Goal: Task Accomplishment & Management: Use online tool/utility

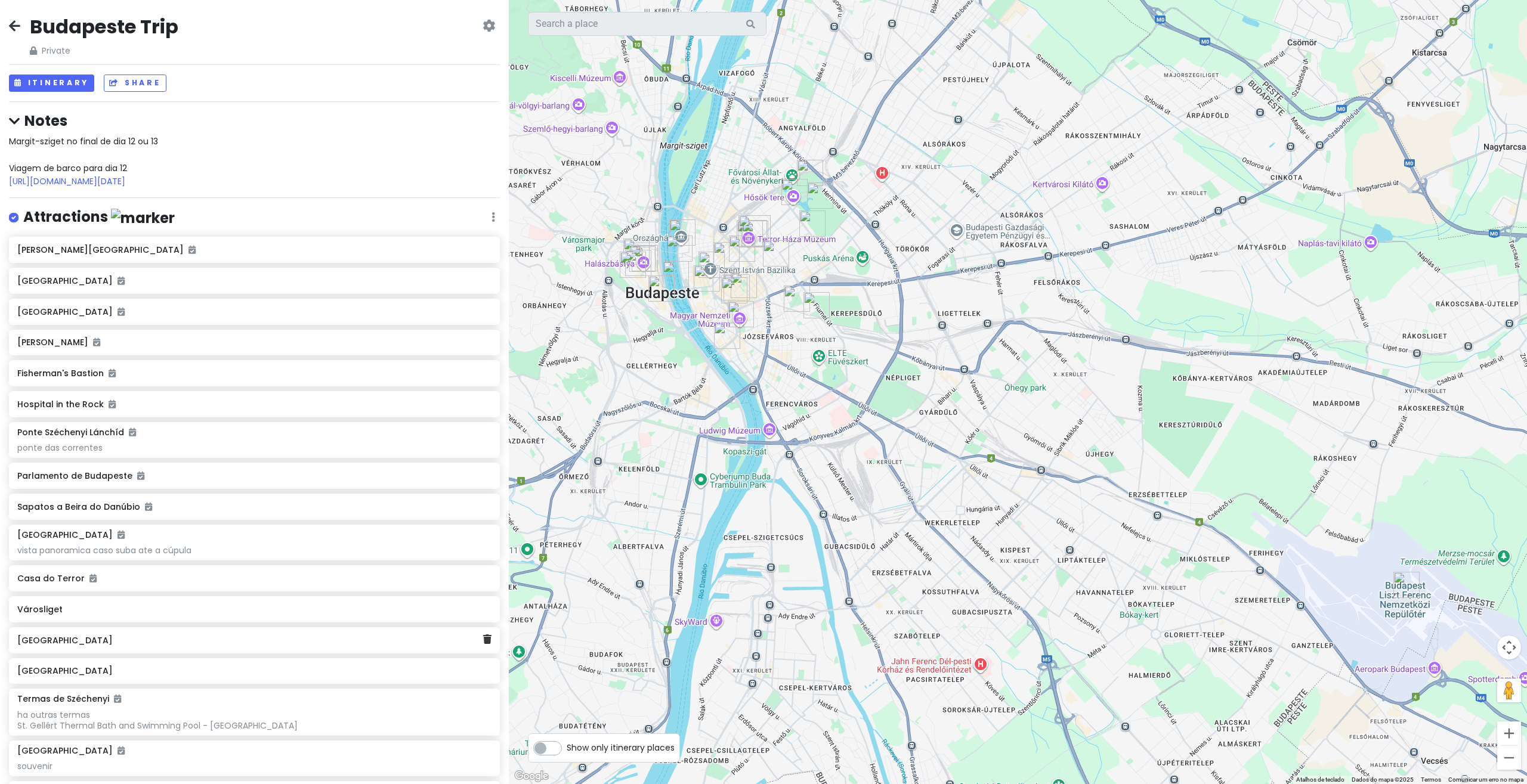
click at [65, 653] on div "[GEOGRAPHIC_DATA]" at bounding box center [254, 640] width 491 height 26
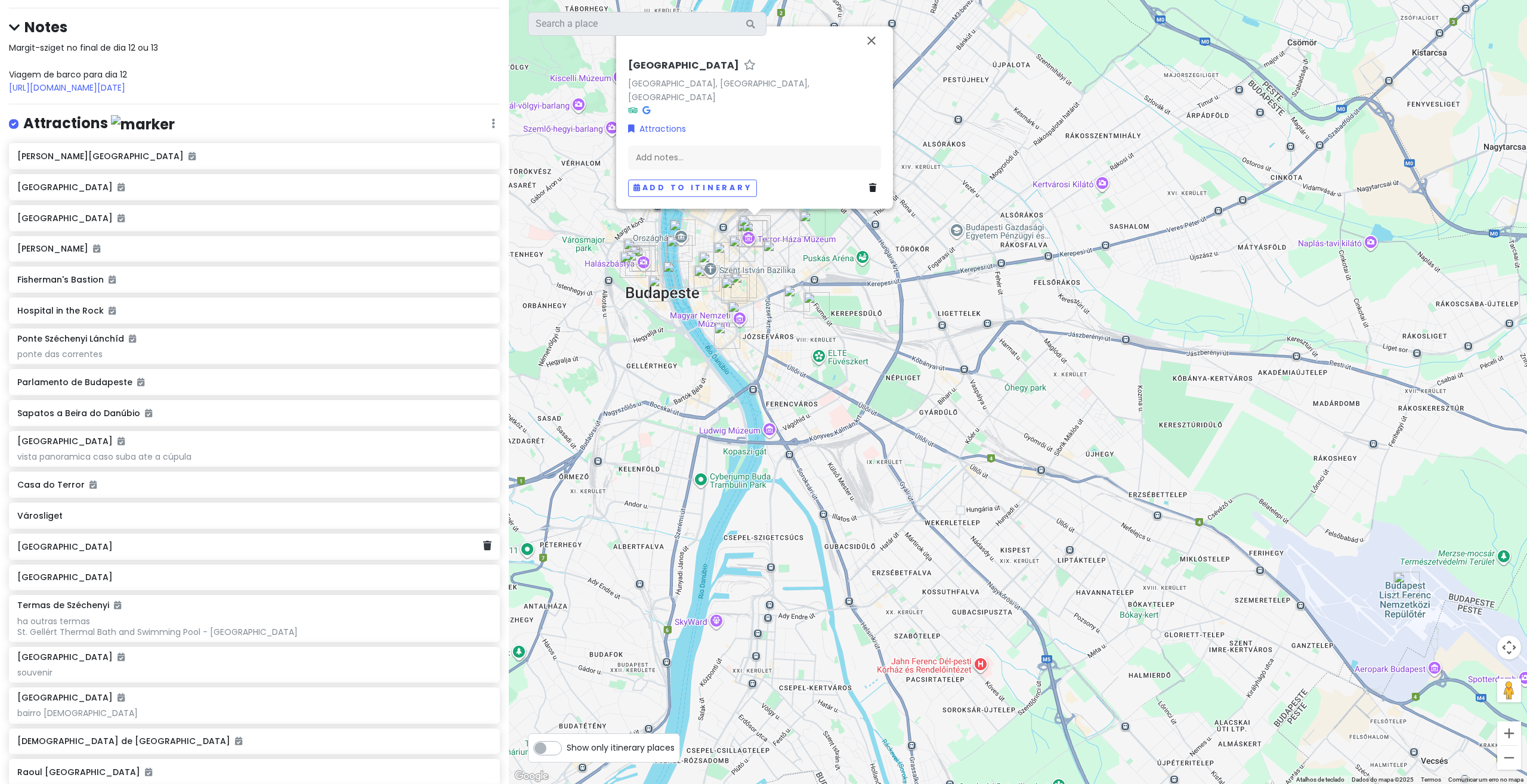
scroll to position [164, 0]
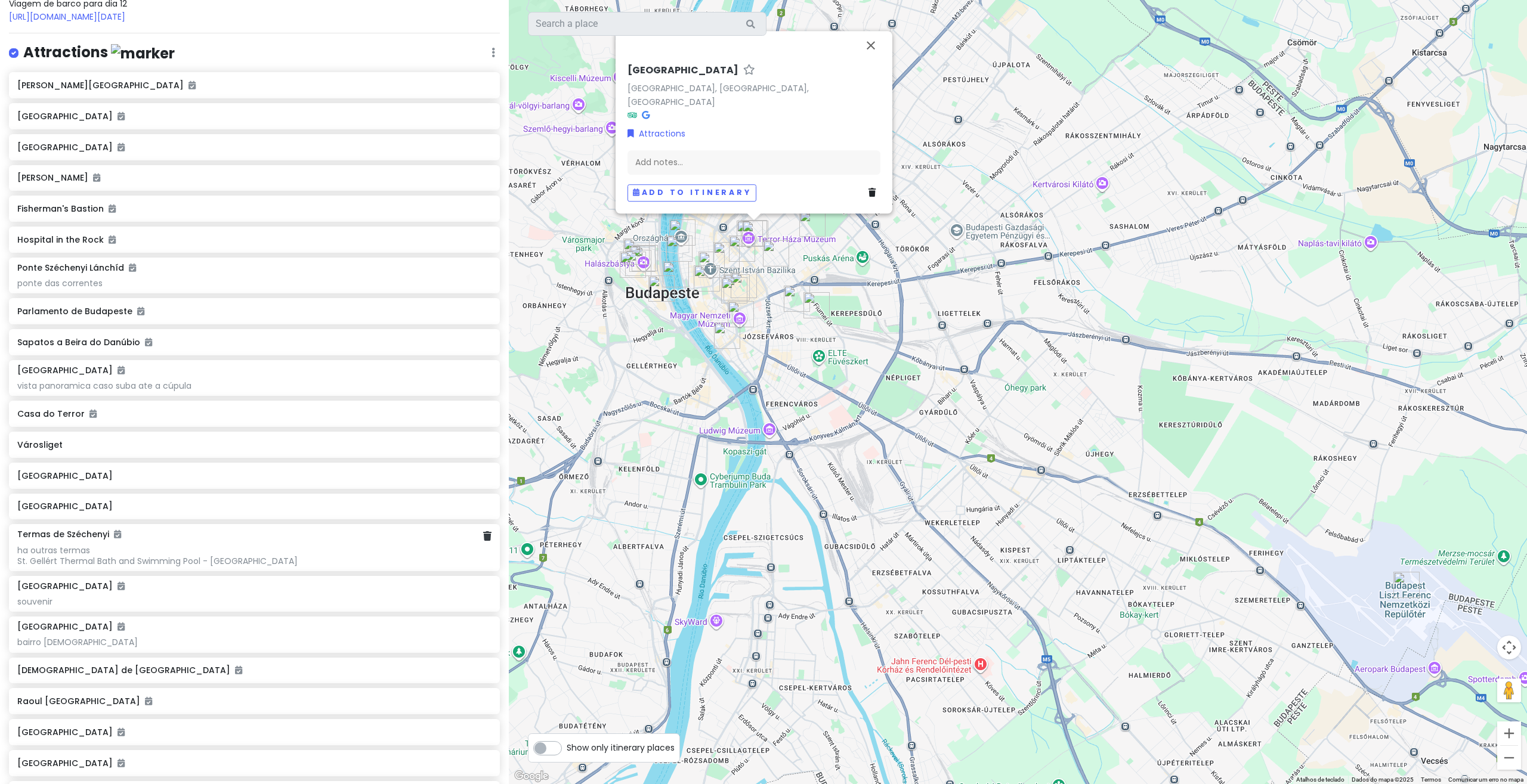
click at [58, 288] on div "ha outras termas St. Gellért Thermal Bath and Swimming Pool - [GEOGRAPHIC_DATA]" at bounding box center [255, 283] width 474 height 10
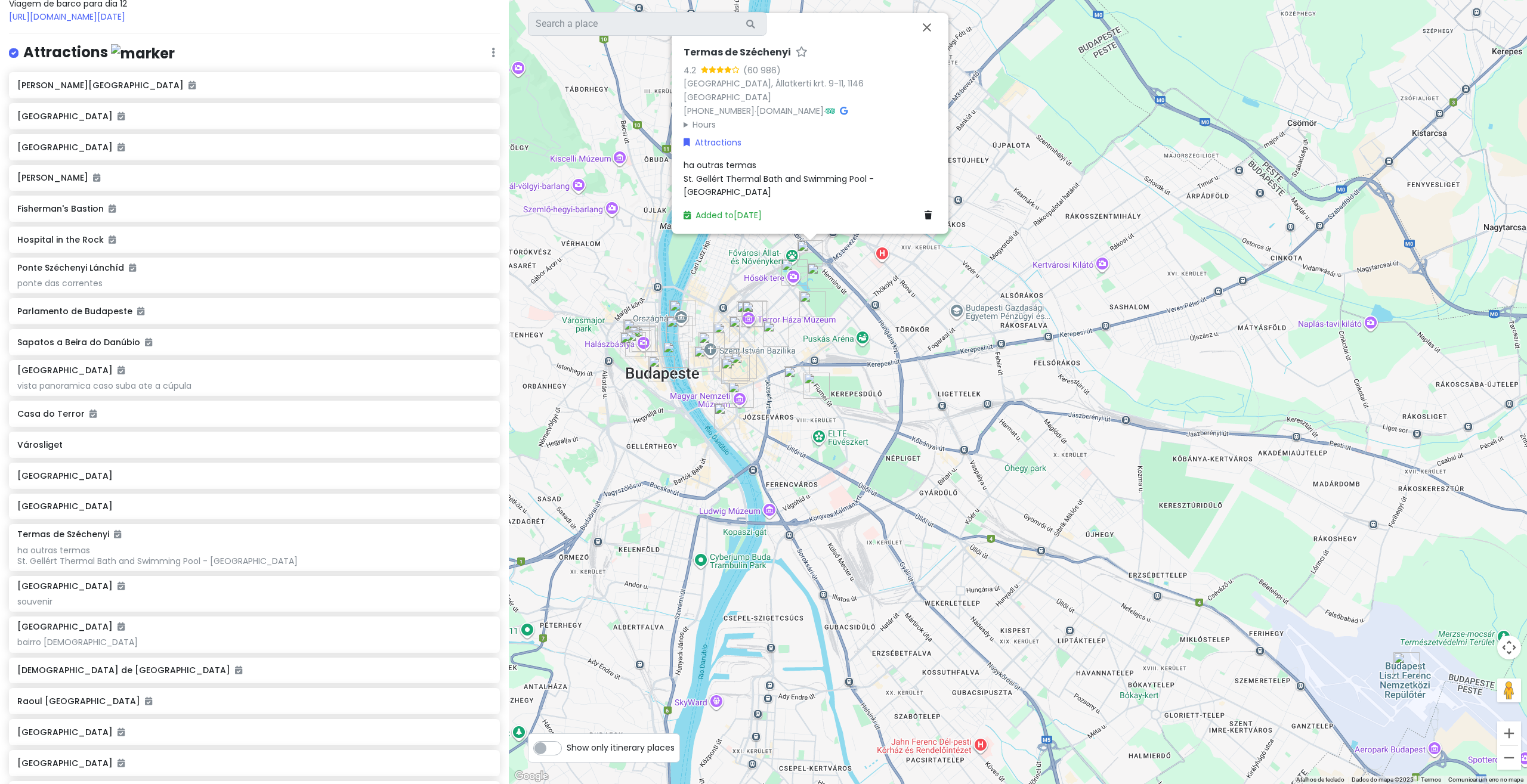
click at [720, 192] on span "ha outras termas St. Gellért Thermal Bath and Swimming Pool - [GEOGRAPHIC_DATA]" at bounding box center [779, 178] width 192 height 39
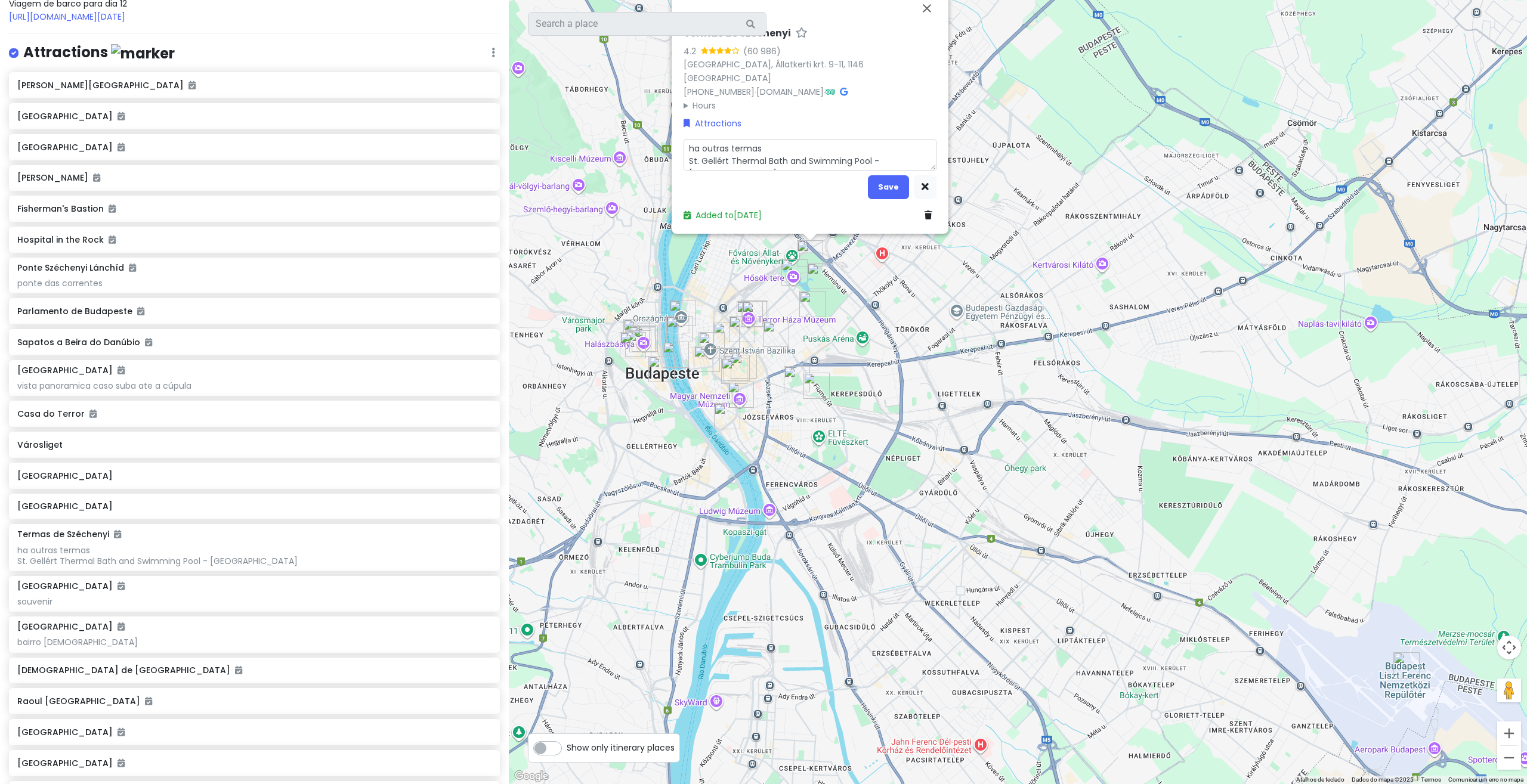
drag, startPoint x: 872, startPoint y: 160, endPoint x: 665, endPoint y: 165, distance: 207.1
click at [684, 165] on textarea "ha outras termas St. Gellért Thermal Bath and Swimming Pool - [GEOGRAPHIC_DATA]" at bounding box center [810, 155] width 253 height 31
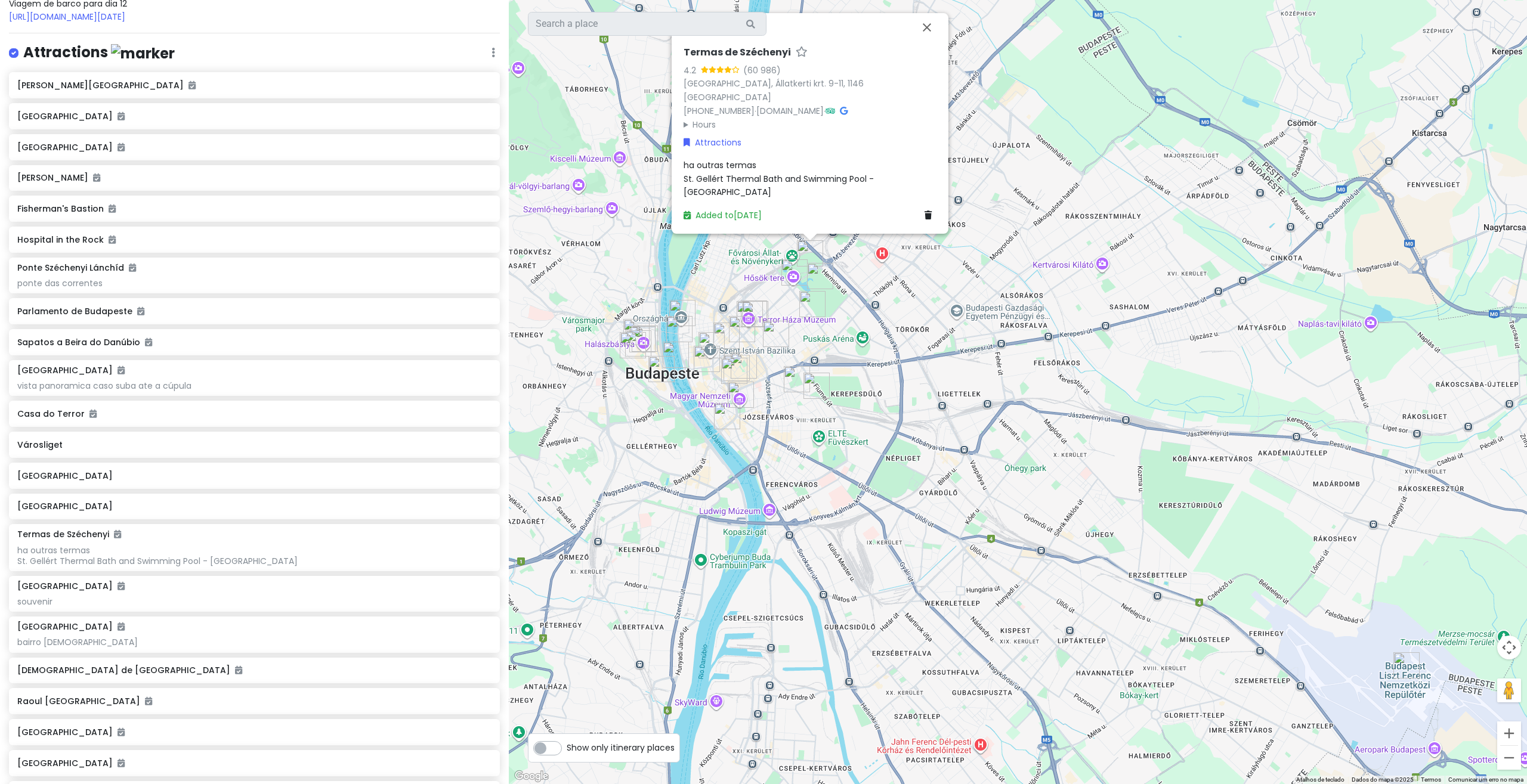
click at [83, 62] on h4 "Attractions" at bounding box center [99, 53] width 152 height 20
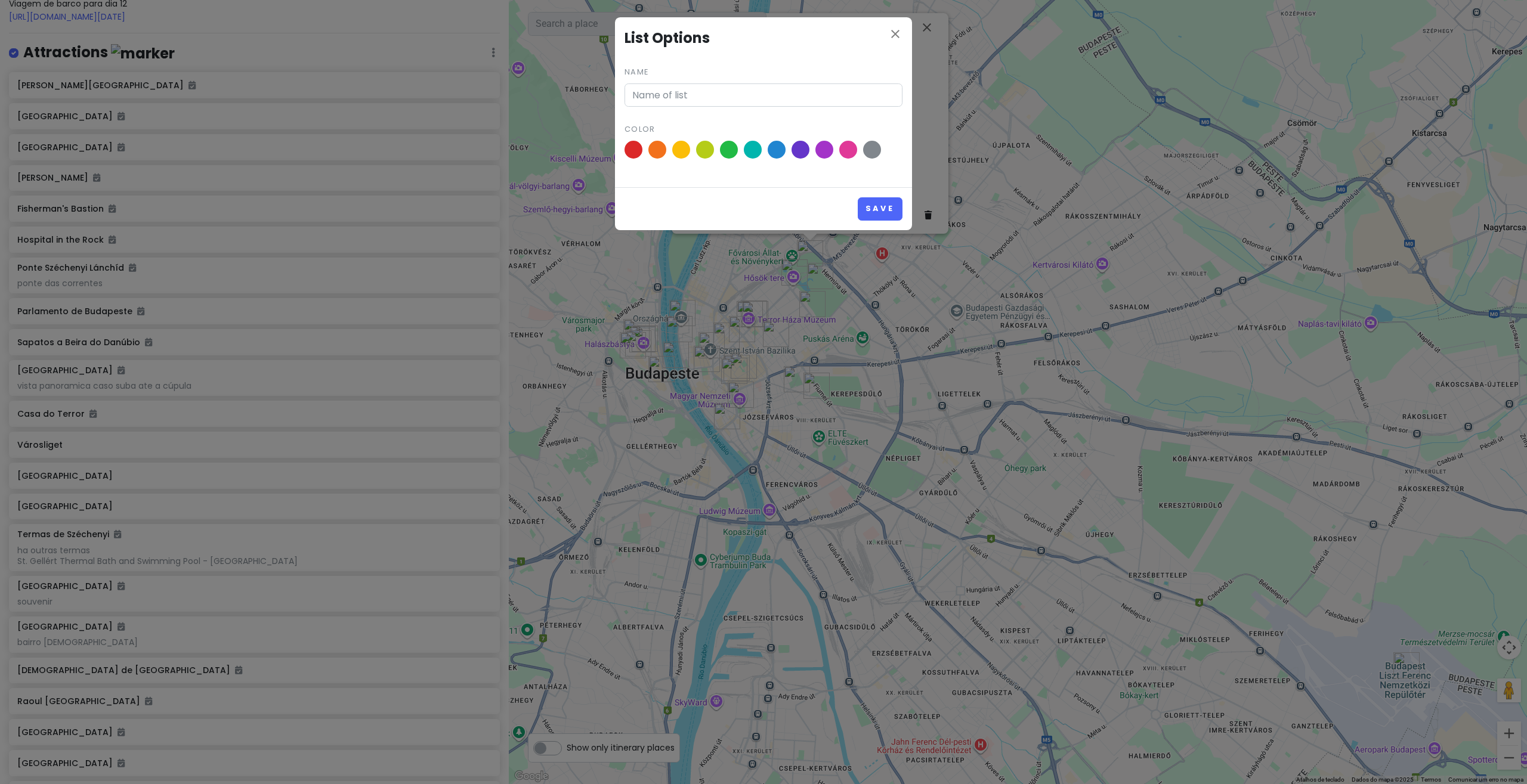
type input "Attractions"
click at [890, 34] on icon "close" at bounding box center [895, 34] width 14 height 14
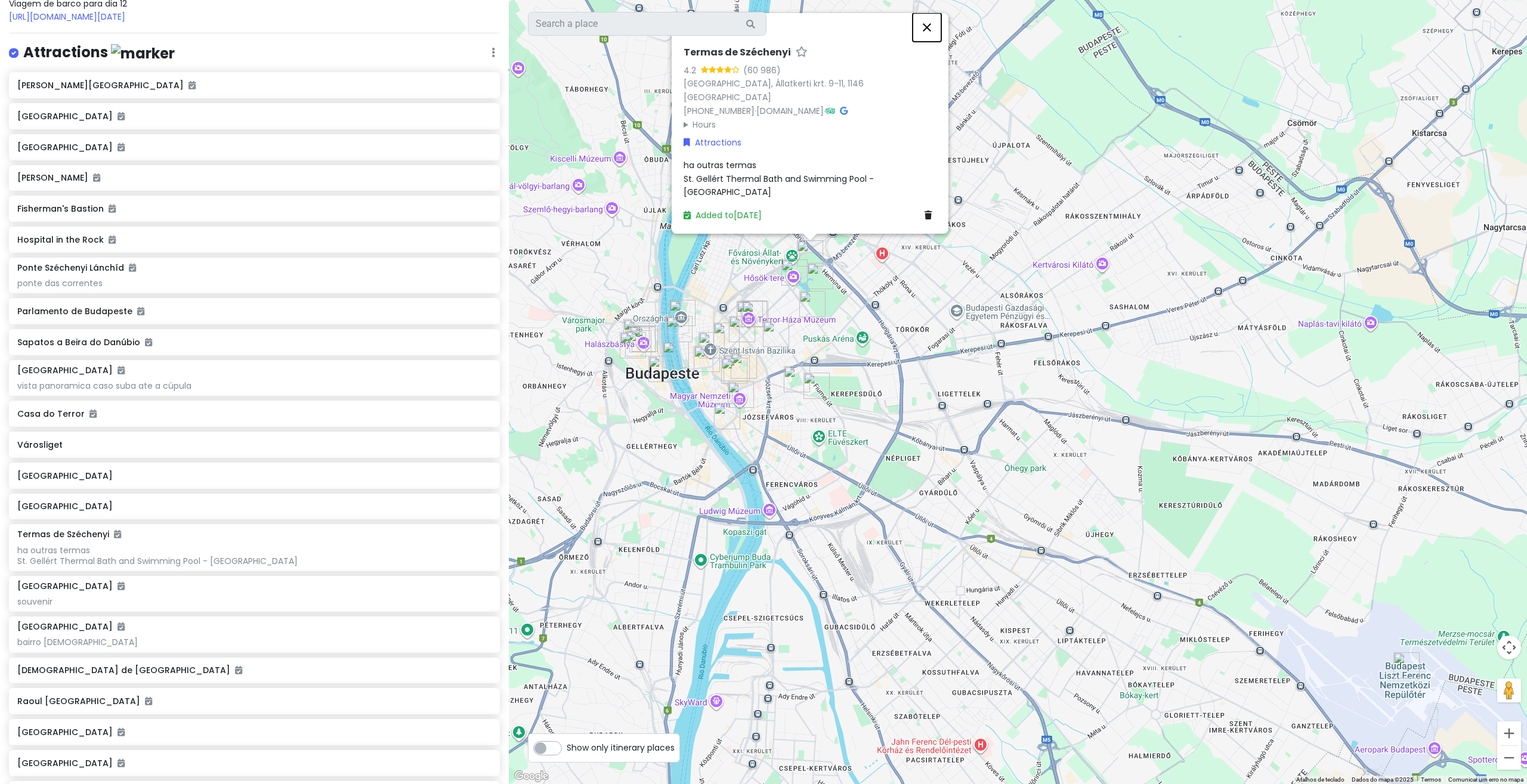
click at [924, 42] on button "Fechar" at bounding box center [927, 27] width 29 height 29
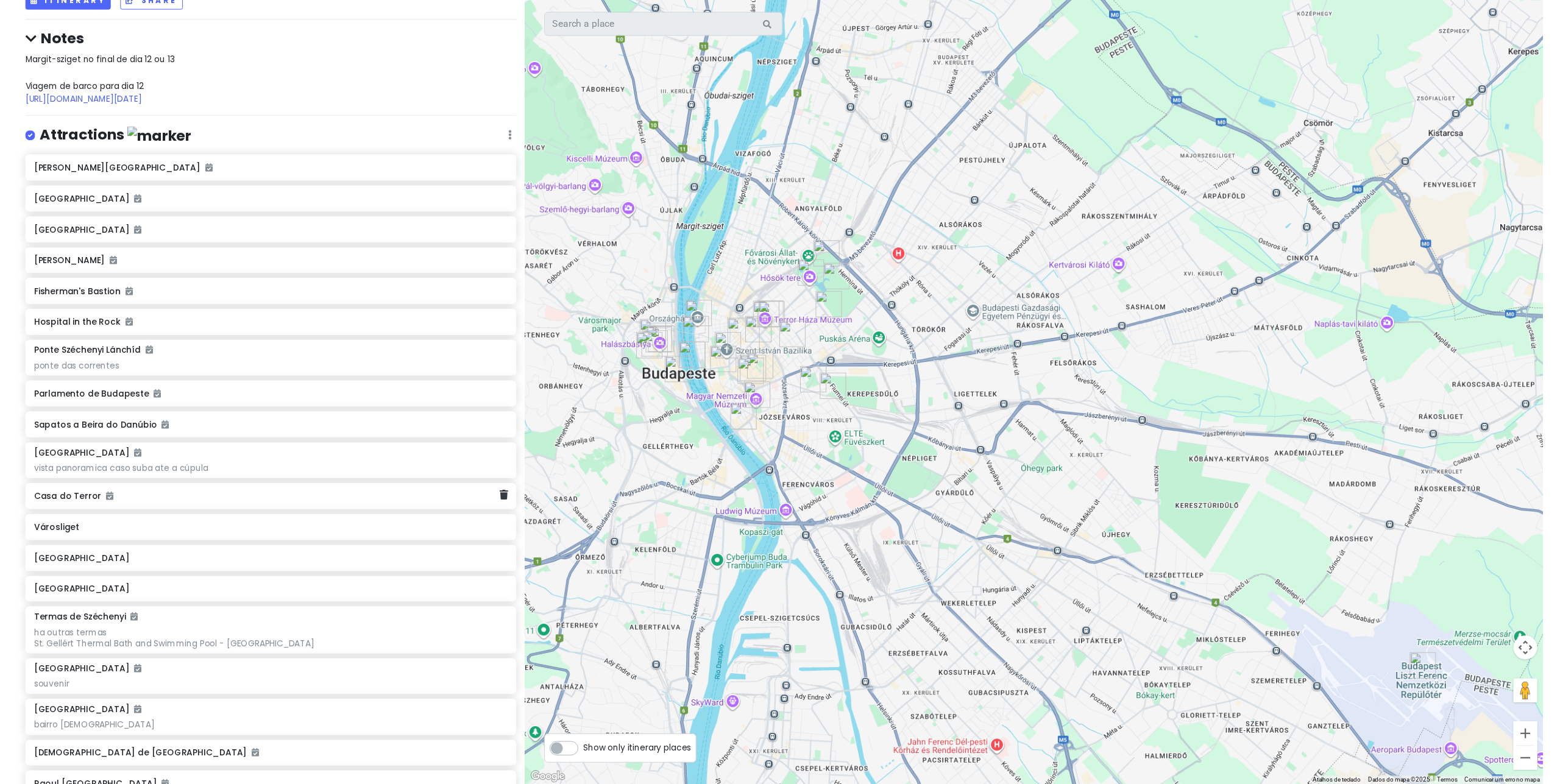
scroll to position [0, 0]
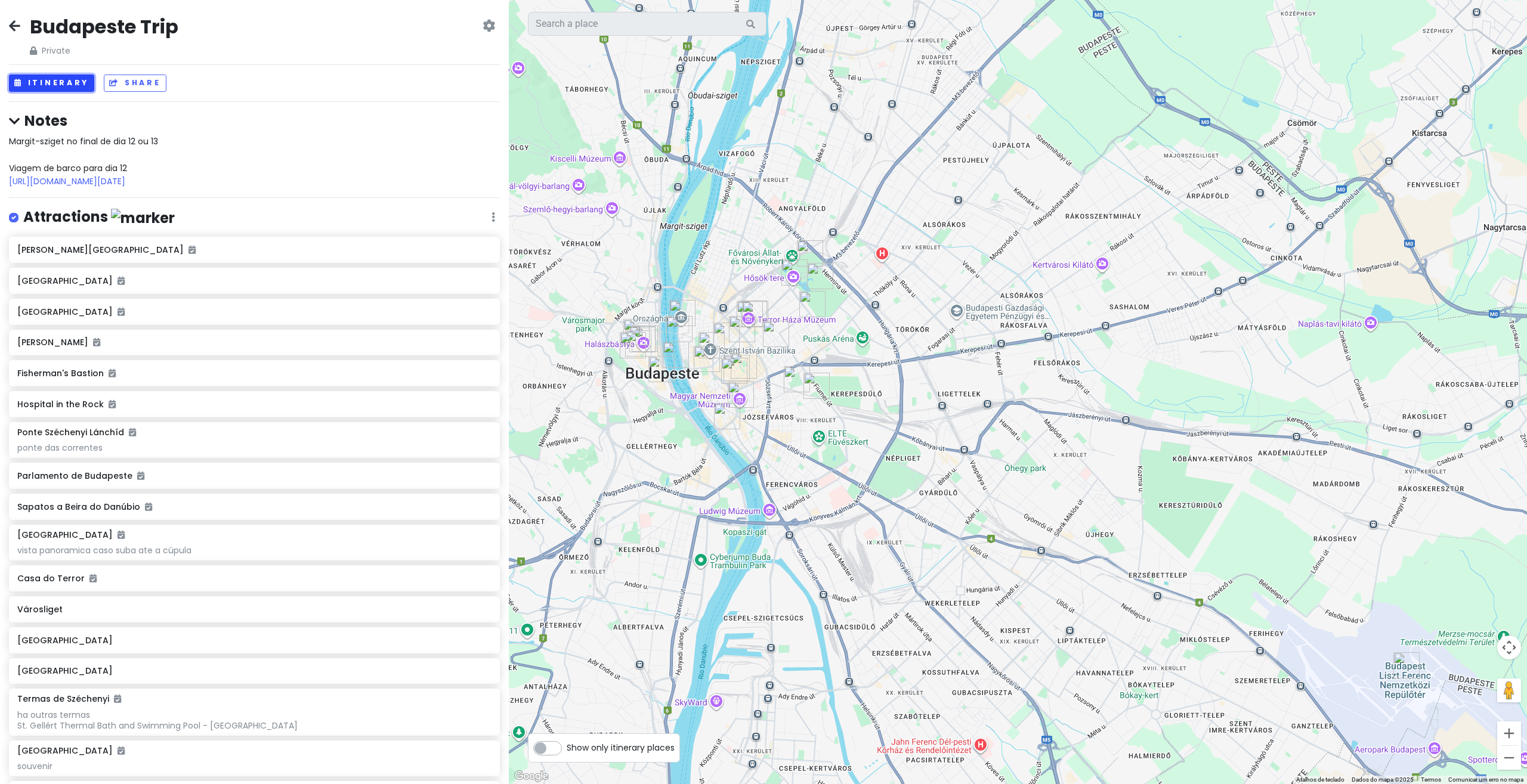
click at [63, 85] on button "Itinerary" at bounding box center [51, 83] width 85 height 18
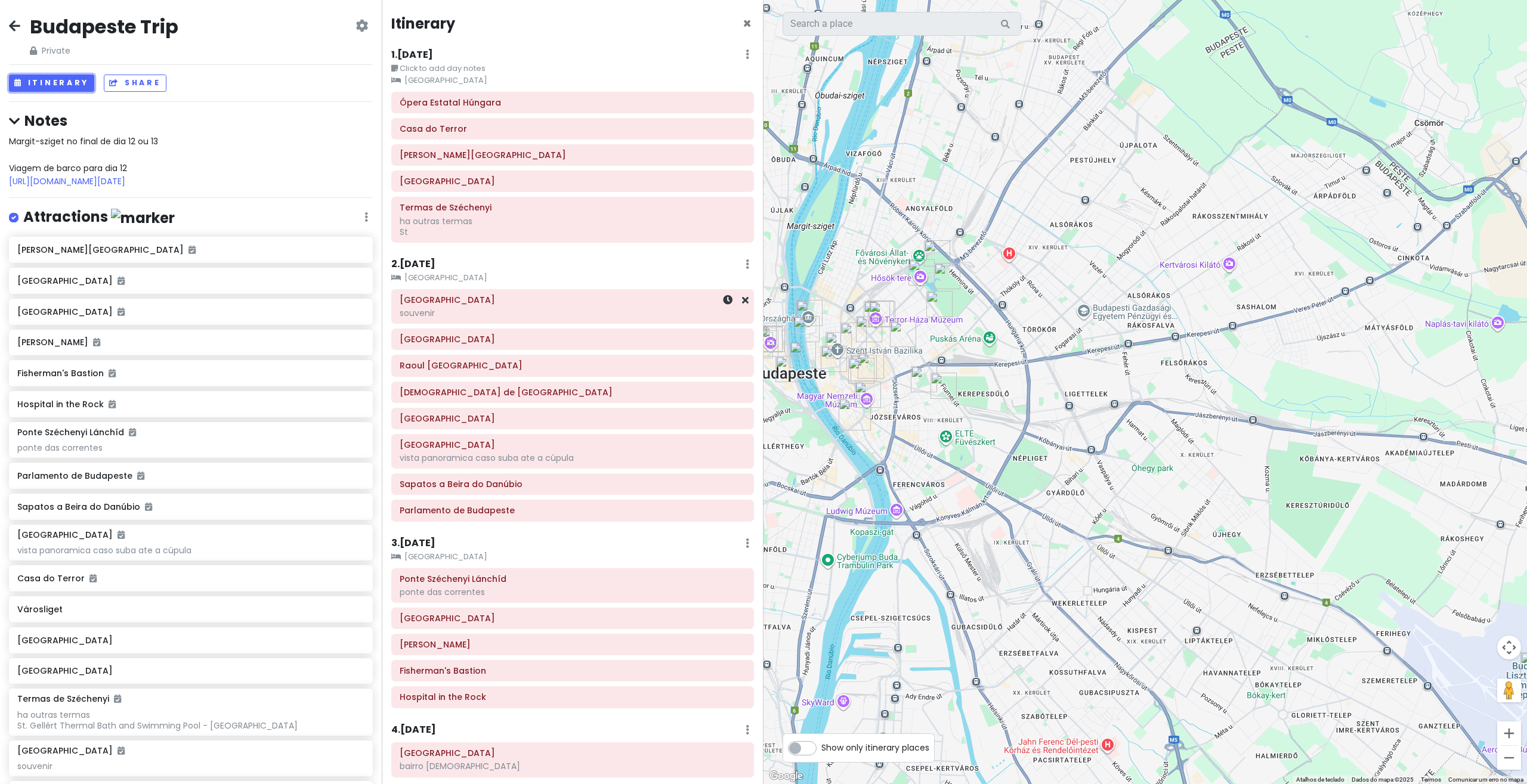
click at [442, 237] on div "souvenir" at bounding box center [572, 226] width 346 height 22
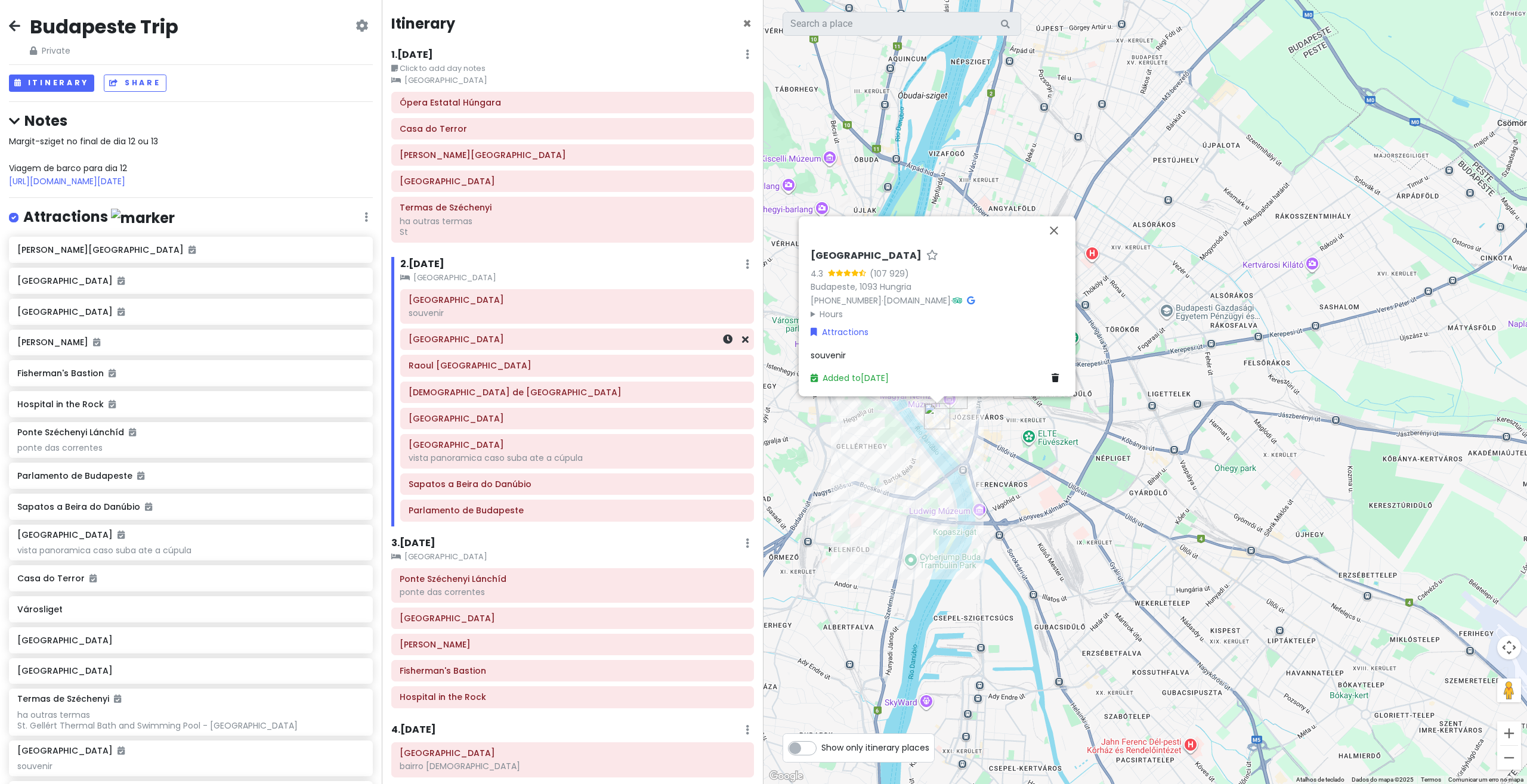
click at [465, 344] on h6 "[GEOGRAPHIC_DATA]" at bounding box center [577, 339] width 337 height 10
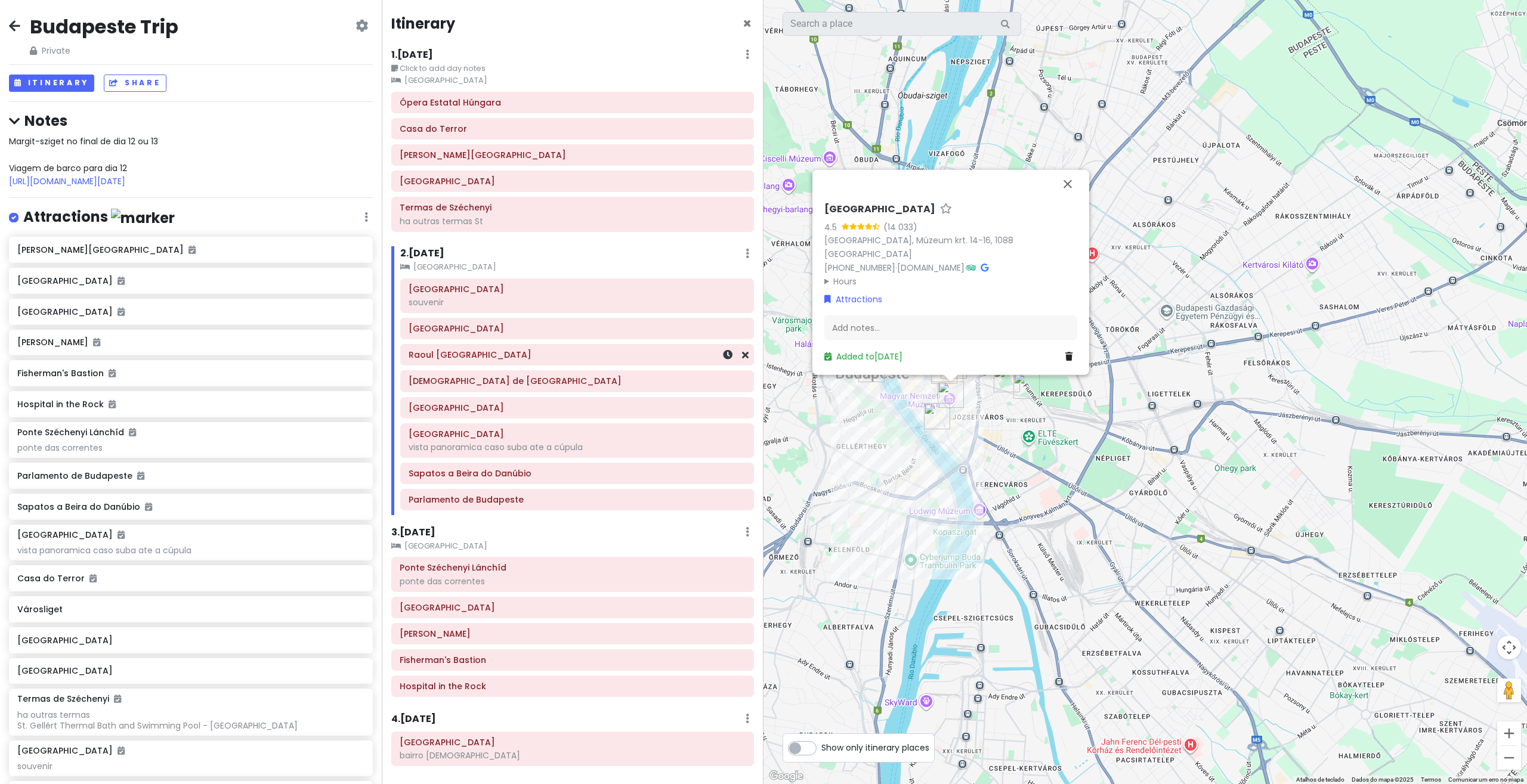
click at [456, 354] on h6 "Raoul [GEOGRAPHIC_DATA]" at bounding box center [577, 354] width 337 height 10
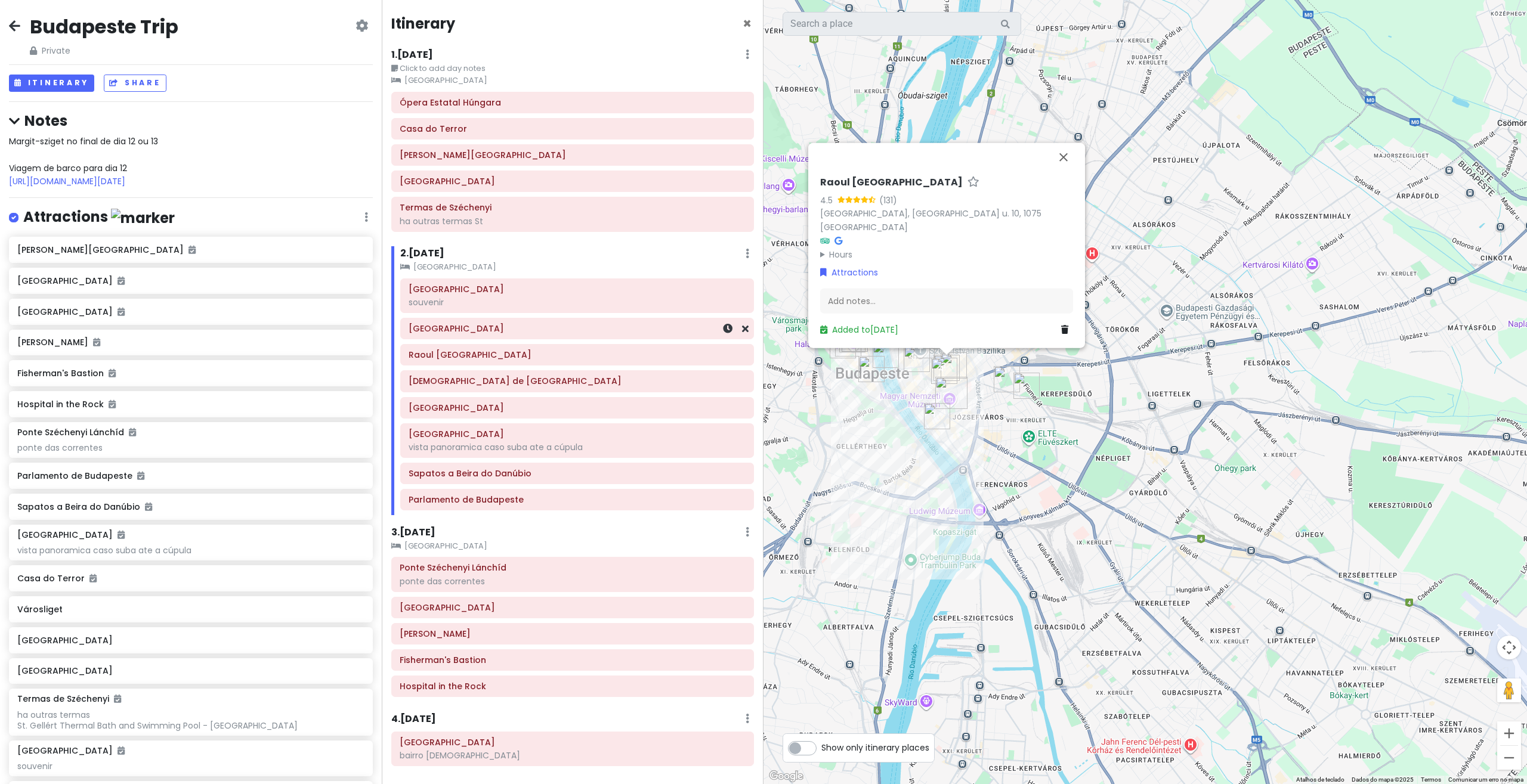
click at [456, 331] on h6 "[GEOGRAPHIC_DATA]" at bounding box center [577, 328] width 337 height 10
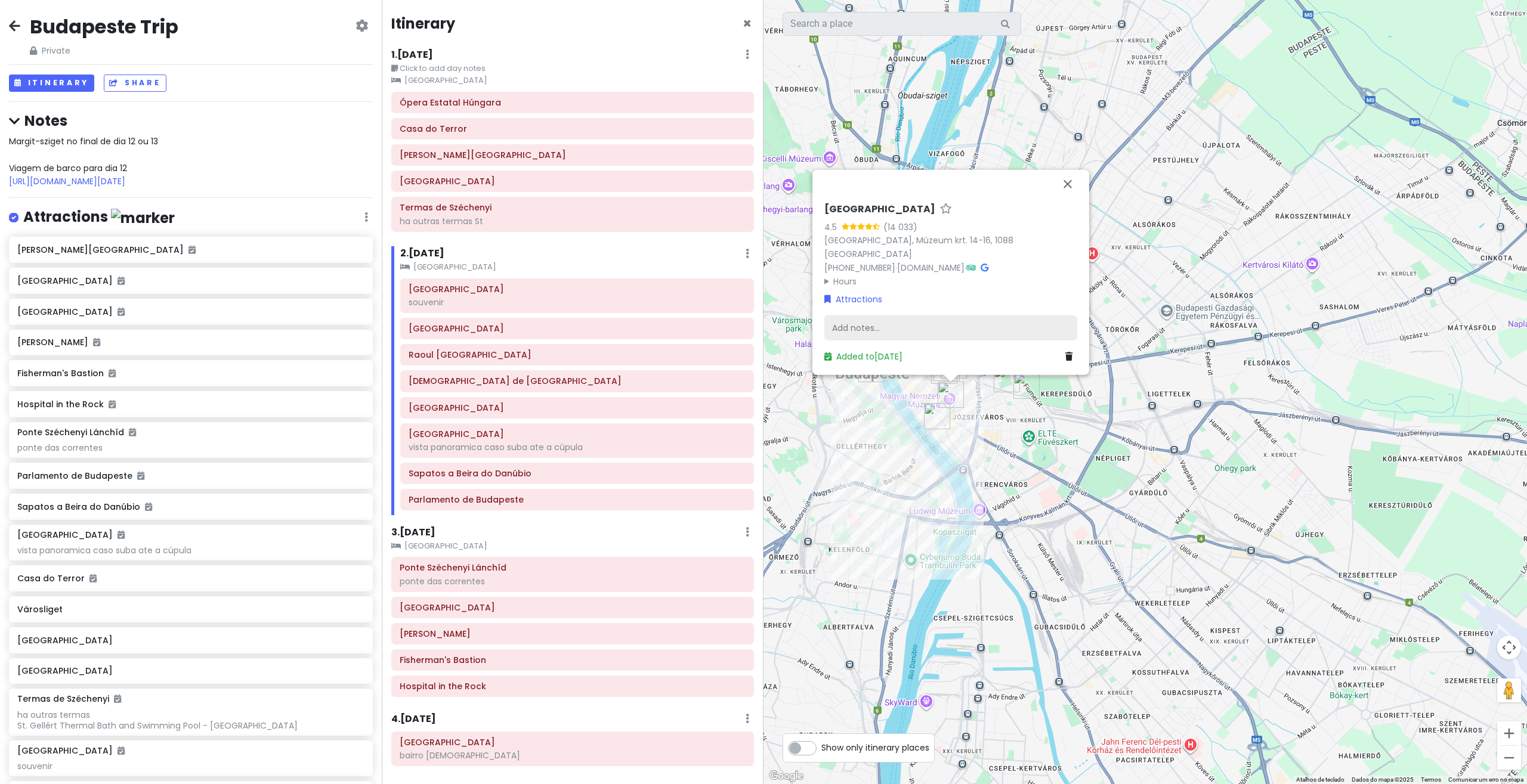
click at [932, 339] on div "Add notes..." at bounding box center [950, 327] width 253 height 25
click at [879, 262] on div "[GEOGRAPHIC_DATA] 4.5 (14 033) [GEOGRAPHIC_DATA], [GEOGRAPHIC_DATA]. 14-16, 108…" at bounding box center [950, 283] width 263 height 169
click at [871, 331] on div "Add notes..." at bounding box center [950, 327] width 253 height 25
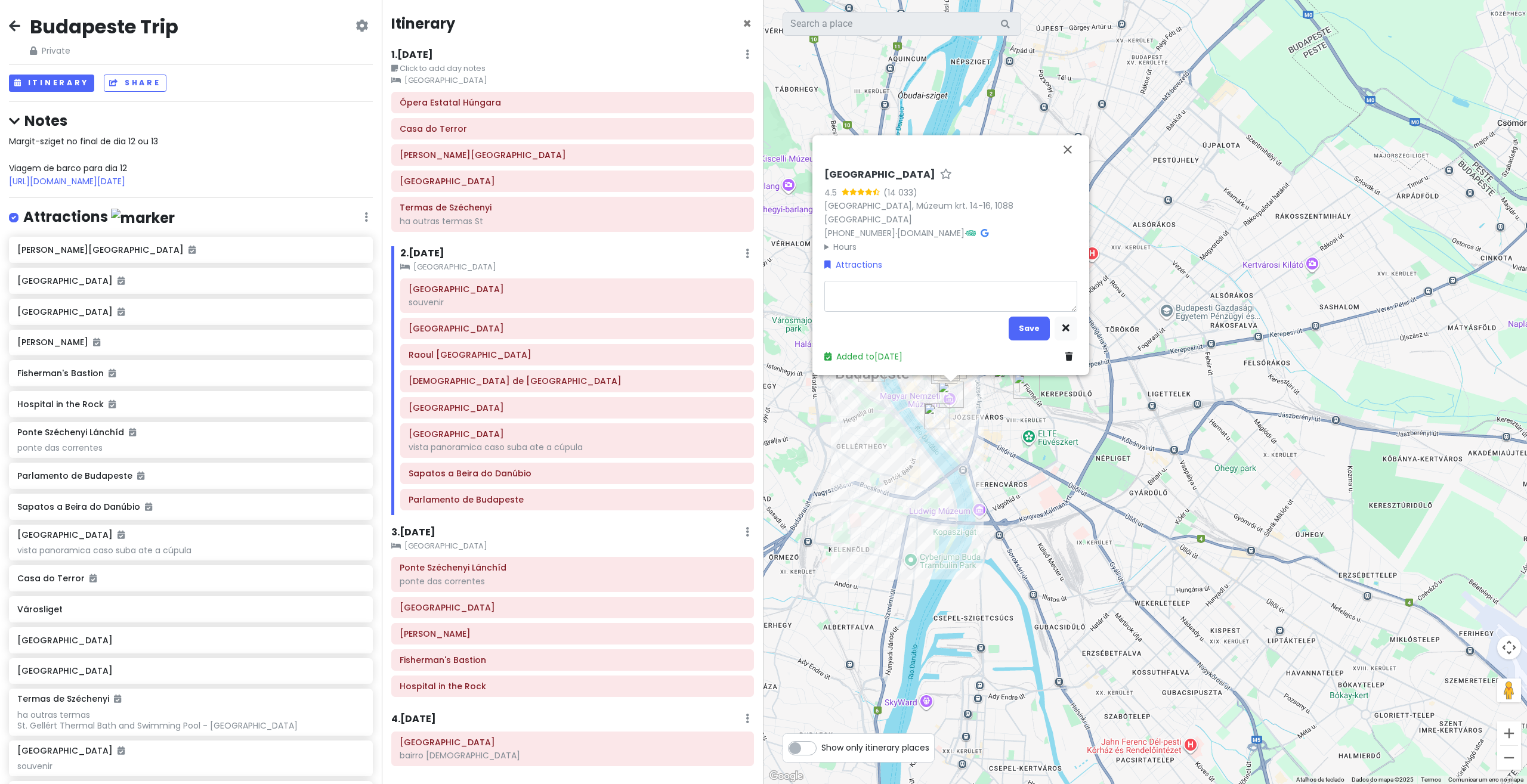
type textarea "x"
type textarea "[URL][DOMAIN_NAME]"
type textarea "x"
type textarea "[URL][DOMAIN_NAME]"
click at [1025, 331] on button "Save" at bounding box center [1029, 328] width 42 height 23
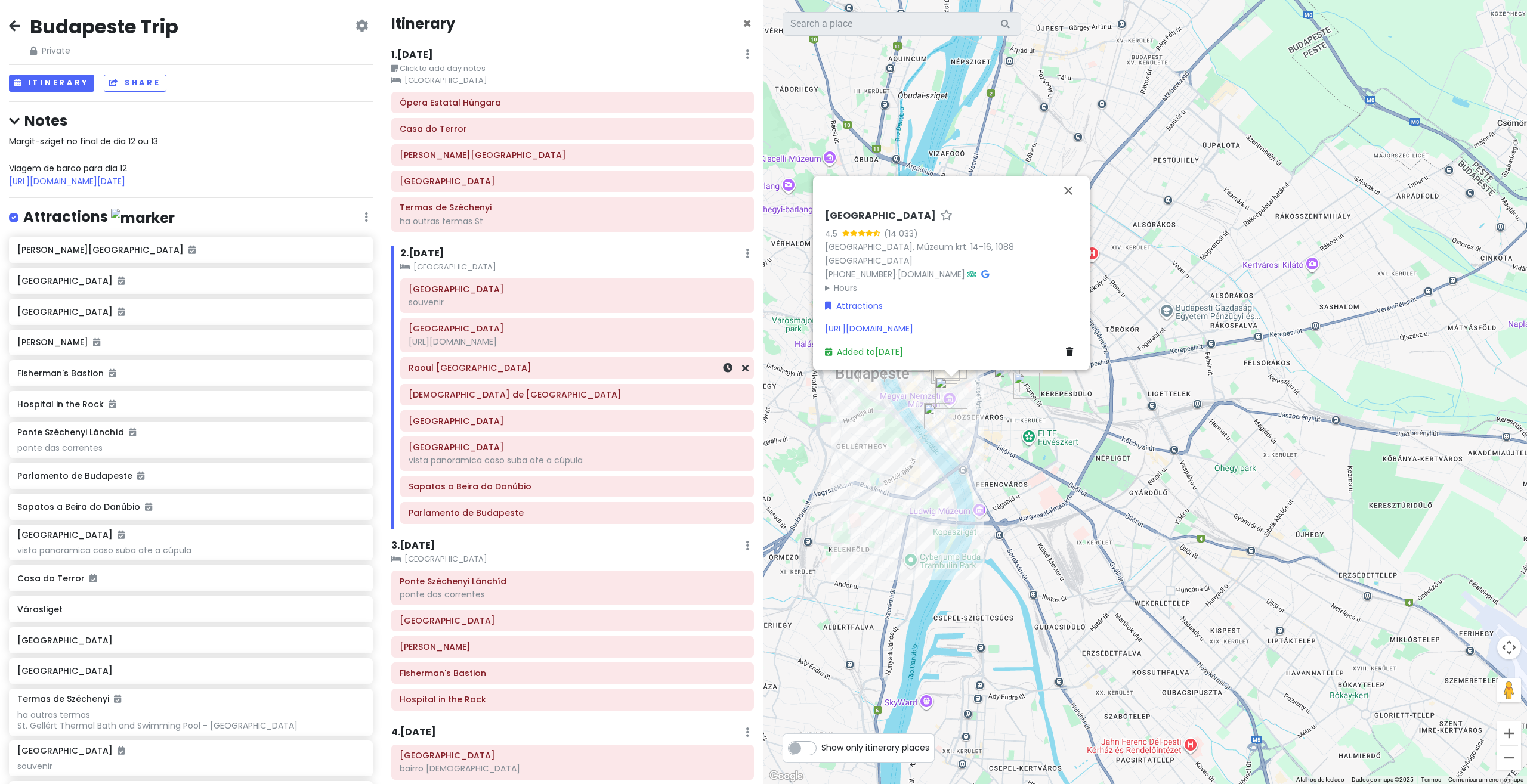
click at [447, 370] on h6 "Raoul [GEOGRAPHIC_DATA]" at bounding box center [577, 367] width 337 height 10
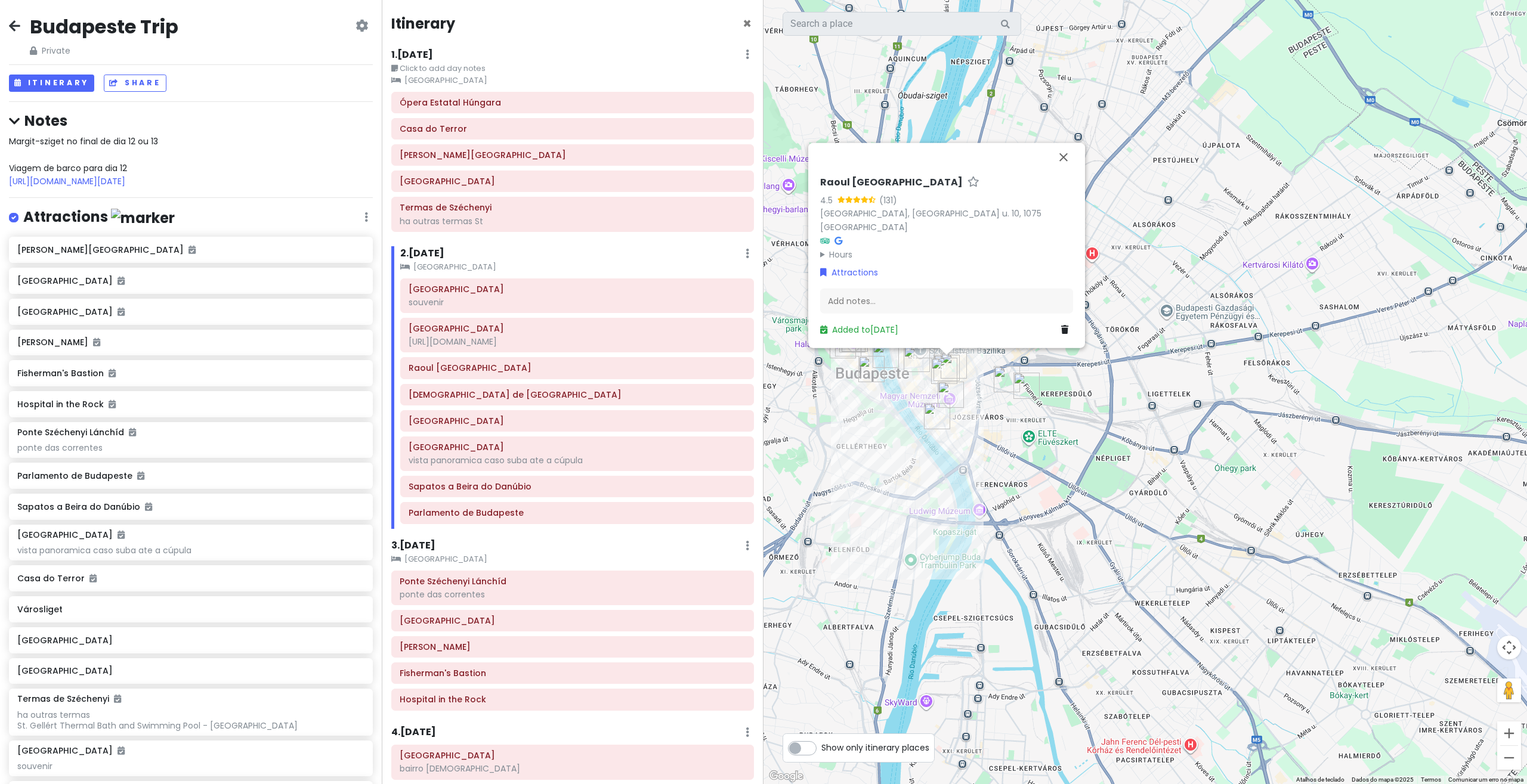
drag, startPoint x: 819, startPoint y: 191, endPoint x: 1033, endPoint y: 200, distance: 214.2
click at [1033, 200] on div "Raoul [GEOGRAPHIC_DATA] 4.5 (131) [GEOGRAPHIC_DATA], [GEOGRAPHIC_DATA] u. 10, 1…" at bounding box center [946, 255] width 263 height 169
copy h6 "Raoul [GEOGRAPHIC_DATA]"
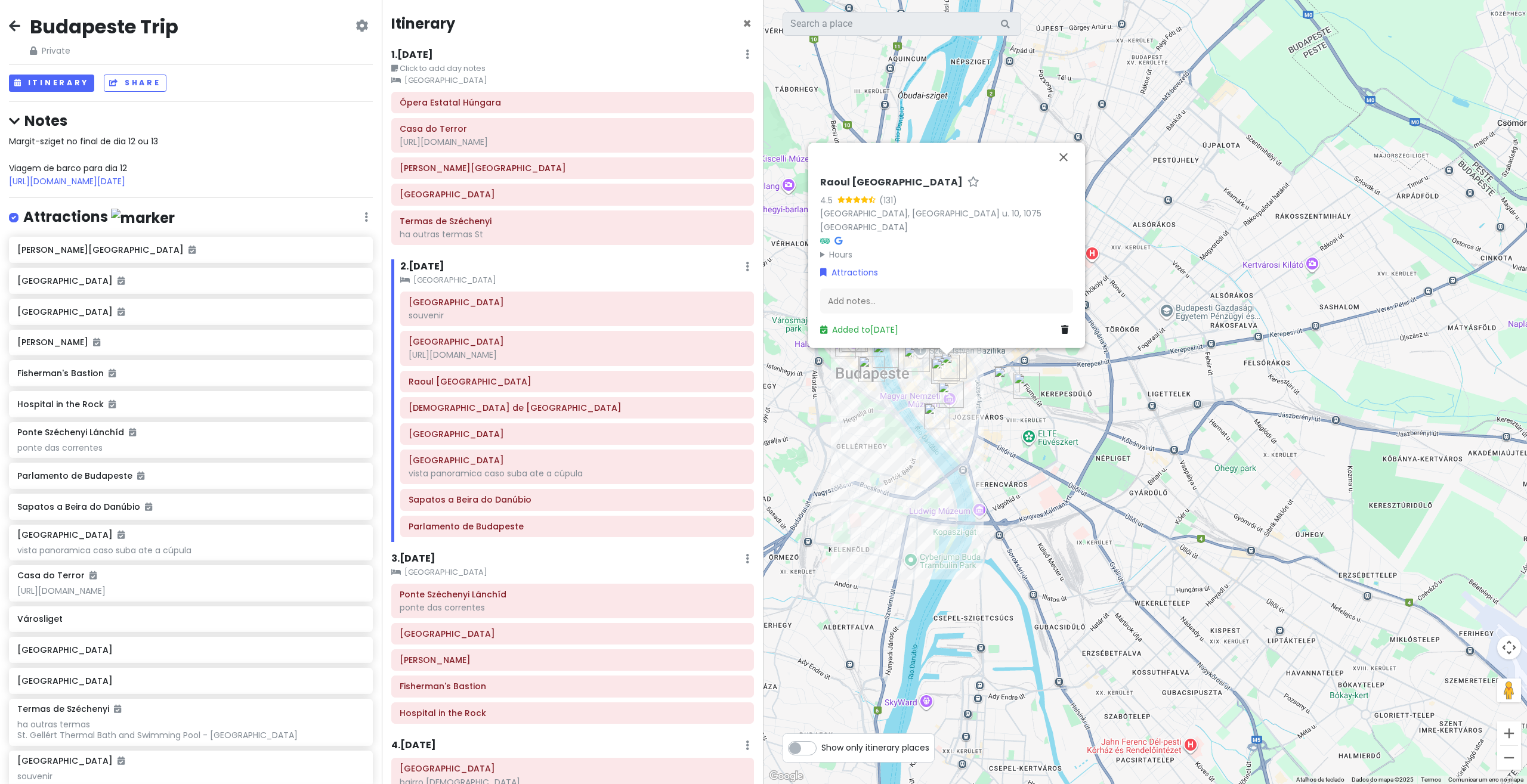
click at [434, 250] on div "[GEOGRAPHIC_DATA] souvenir [GEOGRAPHIC_DATA] [URL][DOMAIN_NAME] [PERSON_NAME][G…" at bounding box center [573, 171] width 380 height 158
click at [432, 406] on h6 "[DEMOGRAPHIC_DATA] de [GEOGRAPHIC_DATA]" at bounding box center [577, 407] width 337 height 10
drag, startPoint x: 878, startPoint y: 203, endPoint x: 807, endPoint y: 208, distance: 71.2
click at [813, 208] on div "[DEMOGRAPHIC_DATA] de Budapeste 4.4 (27 809) [GEOGRAPHIC_DATA], [GEOGRAPHIC_DAT…" at bounding box center [944, 252] width 263 height 182
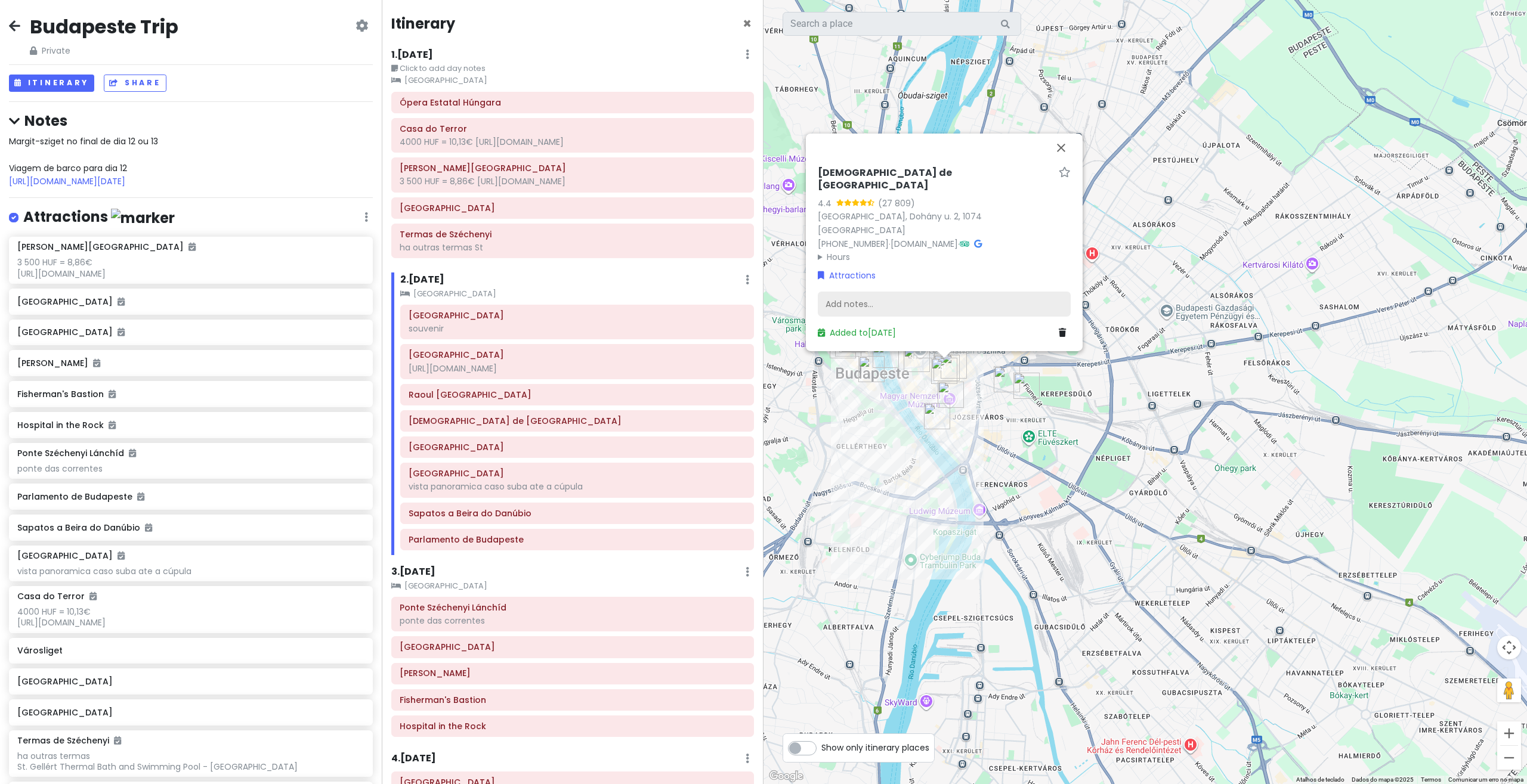
click at [863, 305] on div "Add notes..." at bounding box center [944, 303] width 253 height 25
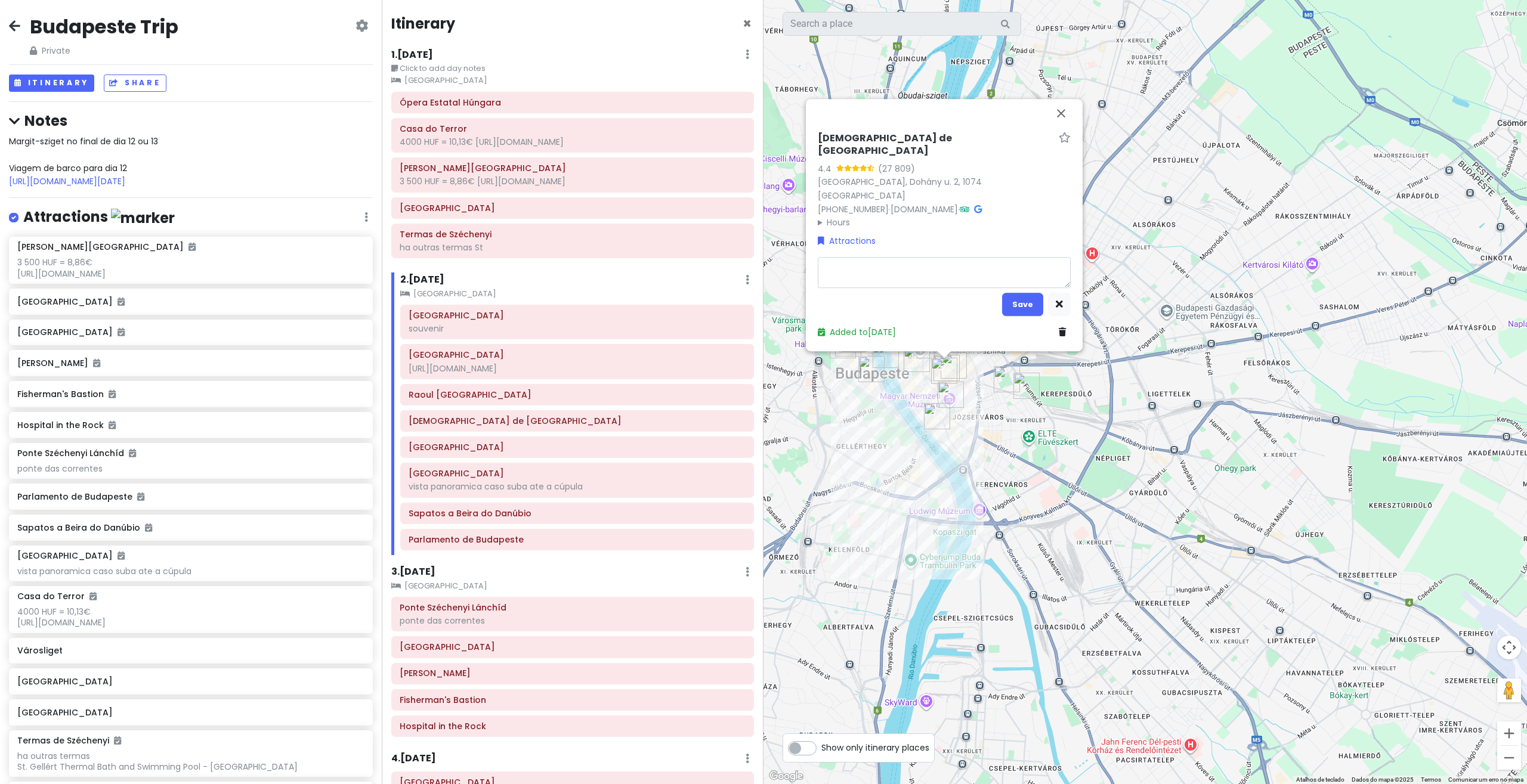
type textarea "x"
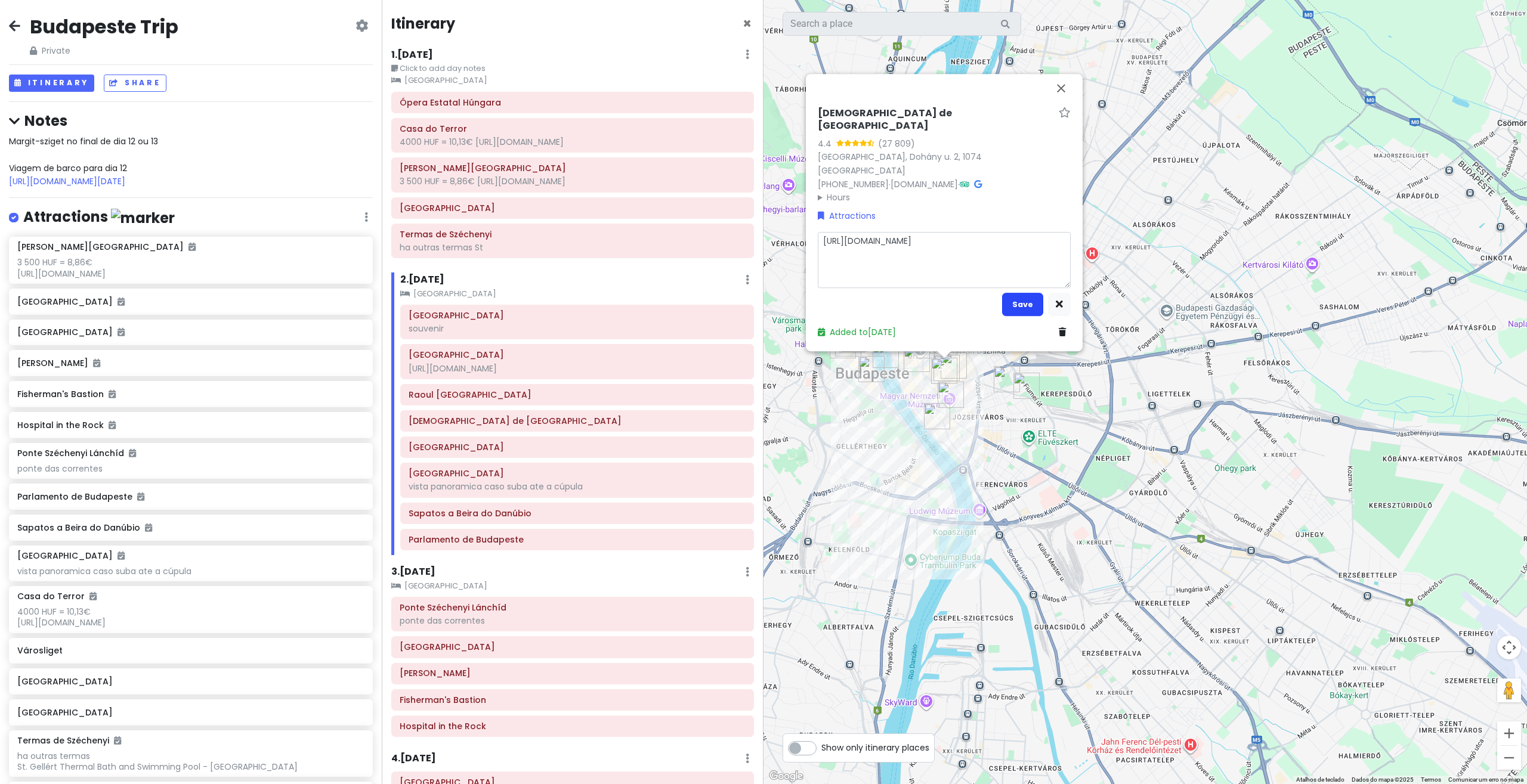
type textarea "[URL][DOMAIN_NAME]"
click at [1016, 299] on button "Save" at bounding box center [1023, 304] width 42 height 23
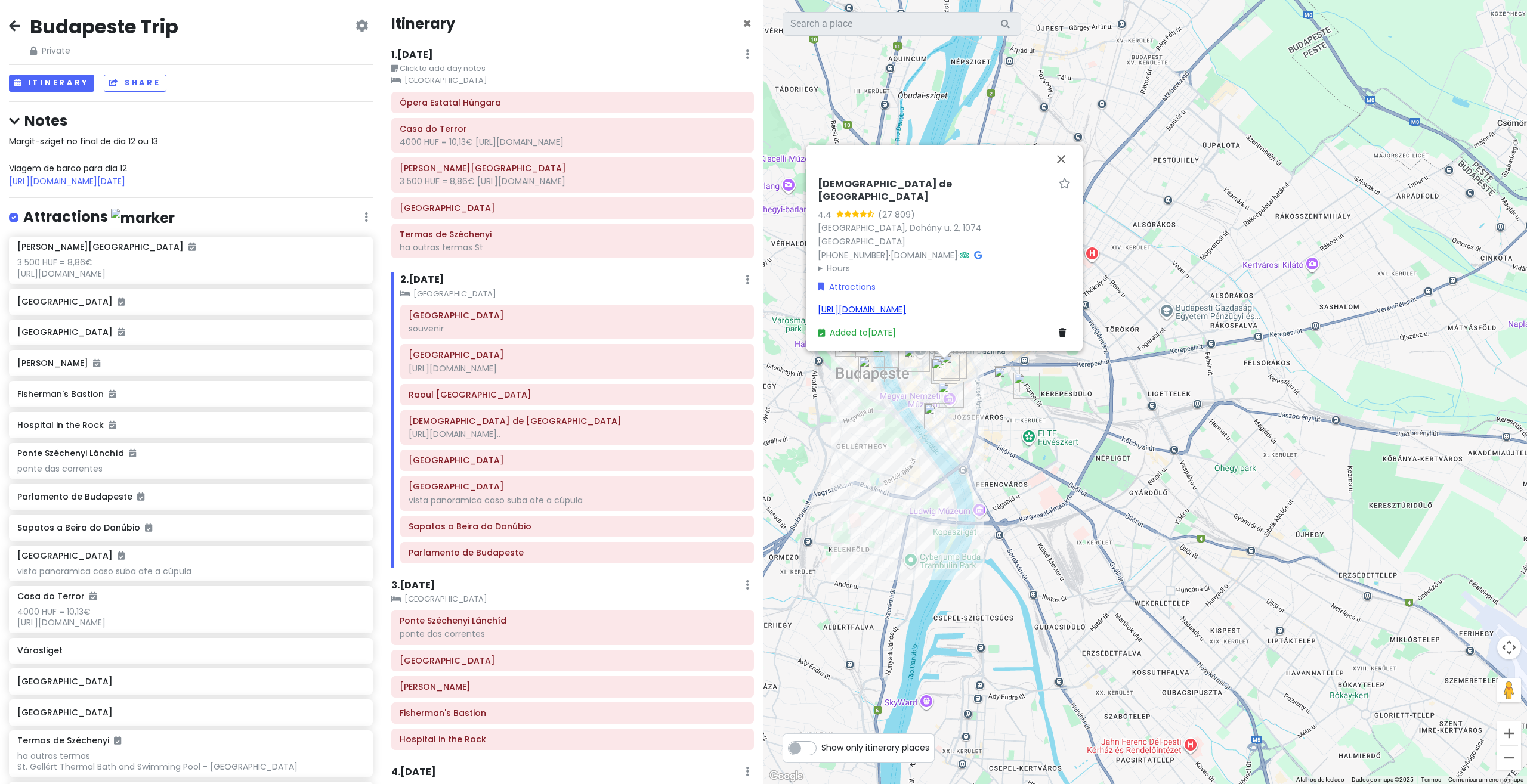
click at [906, 303] on link "[URL][DOMAIN_NAME]" at bounding box center [862, 309] width 89 height 12
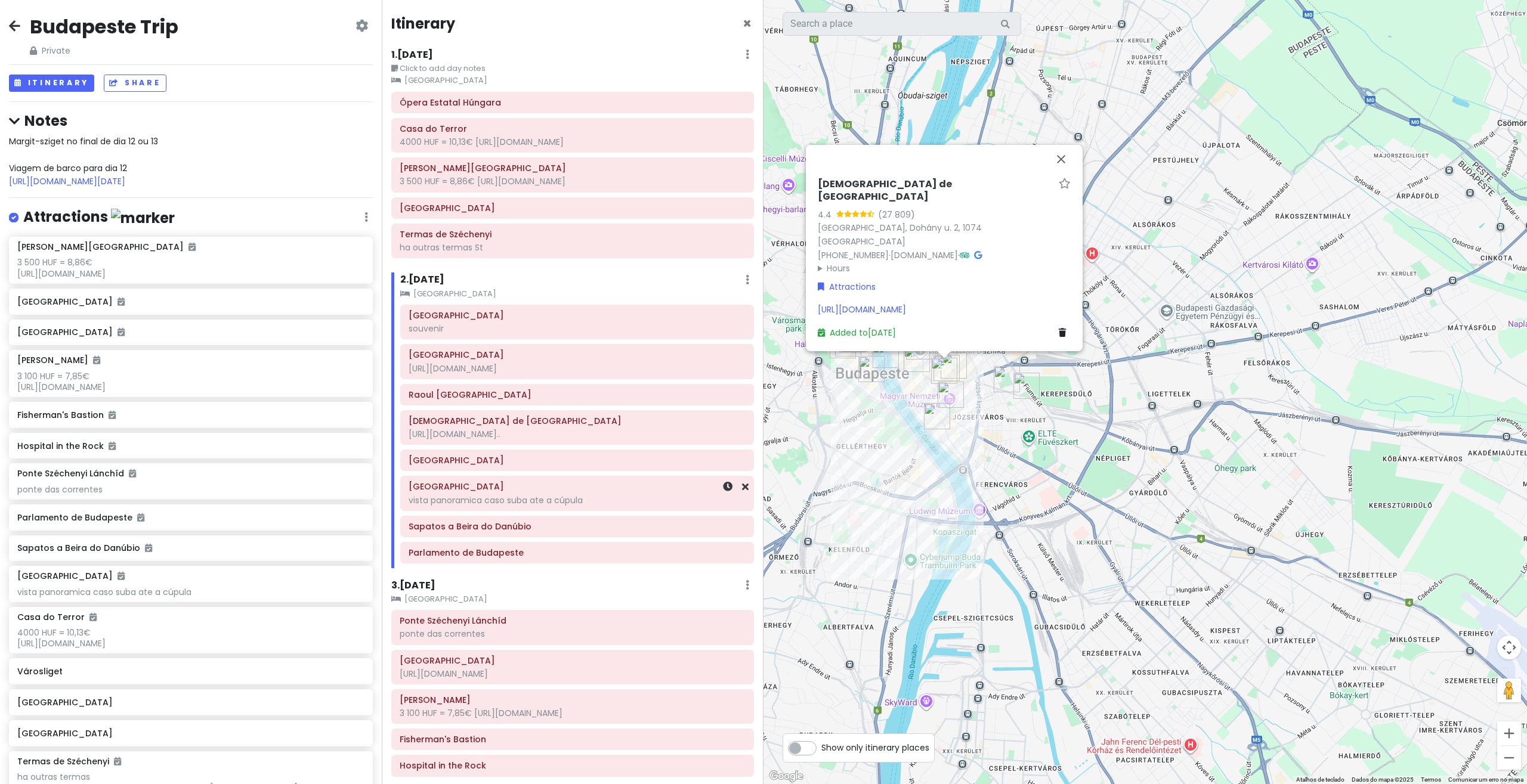
click at [497, 147] on div "vista panoramica caso suba ate a cúpula" at bounding box center [572, 141] width 346 height 10
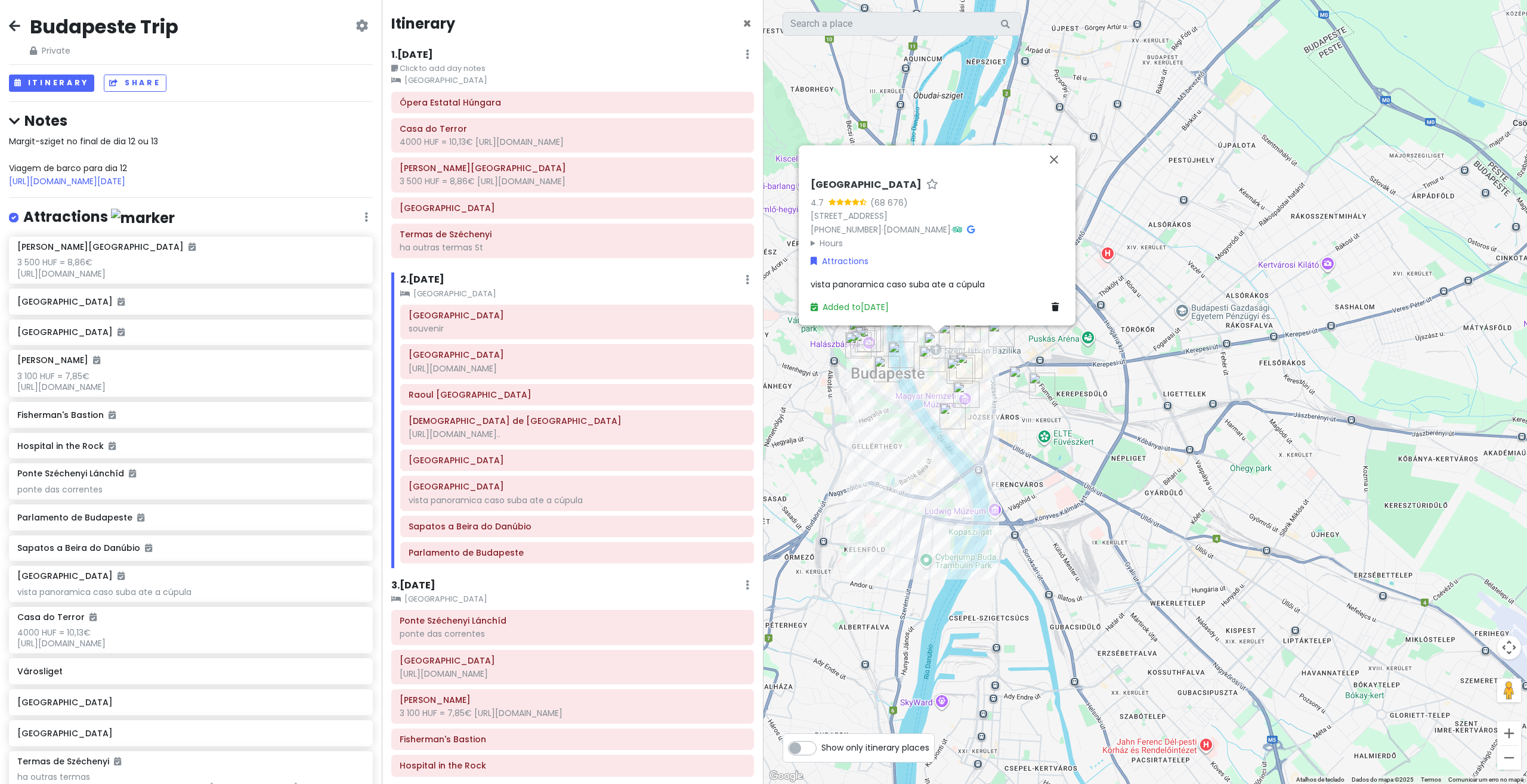
click at [917, 183] on h6 "[GEOGRAPHIC_DATA]" at bounding box center [866, 184] width 111 height 13
drag, startPoint x: 971, startPoint y: 180, endPoint x: 771, endPoint y: 170, distance: 200.2
click at [811, 172] on input "[GEOGRAPHIC_DATA]" at bounding box center [937, 181] width 253 height 18
click at [488, 147] on div "vista panoramica caso suba ate a cúpula" at bounding box center [572, 141] width 346 height 10
click at [876, 272] on div "[GEOGRAPHIC_DATA] 4.7 (68 676) [STREET_ADDRESS] +36 1 311 [GEOGRAPHIC_DATA][DOM…" at bounding box center [937, 245] width 263 height 145
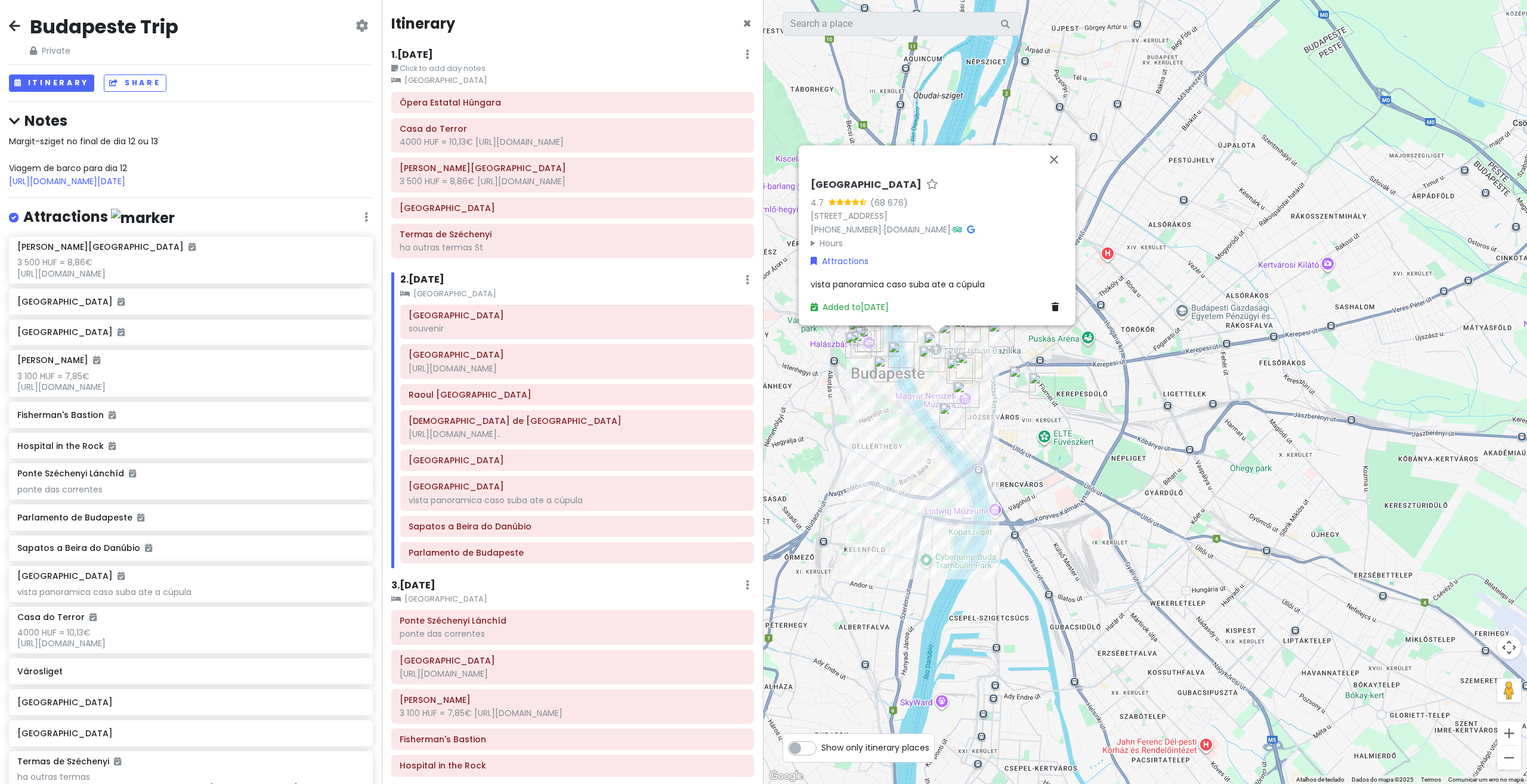
click at [884, 279] on span "vista panoramica caso suba ate a cúpula" at bounding box center [898, 283] width 174 height 12
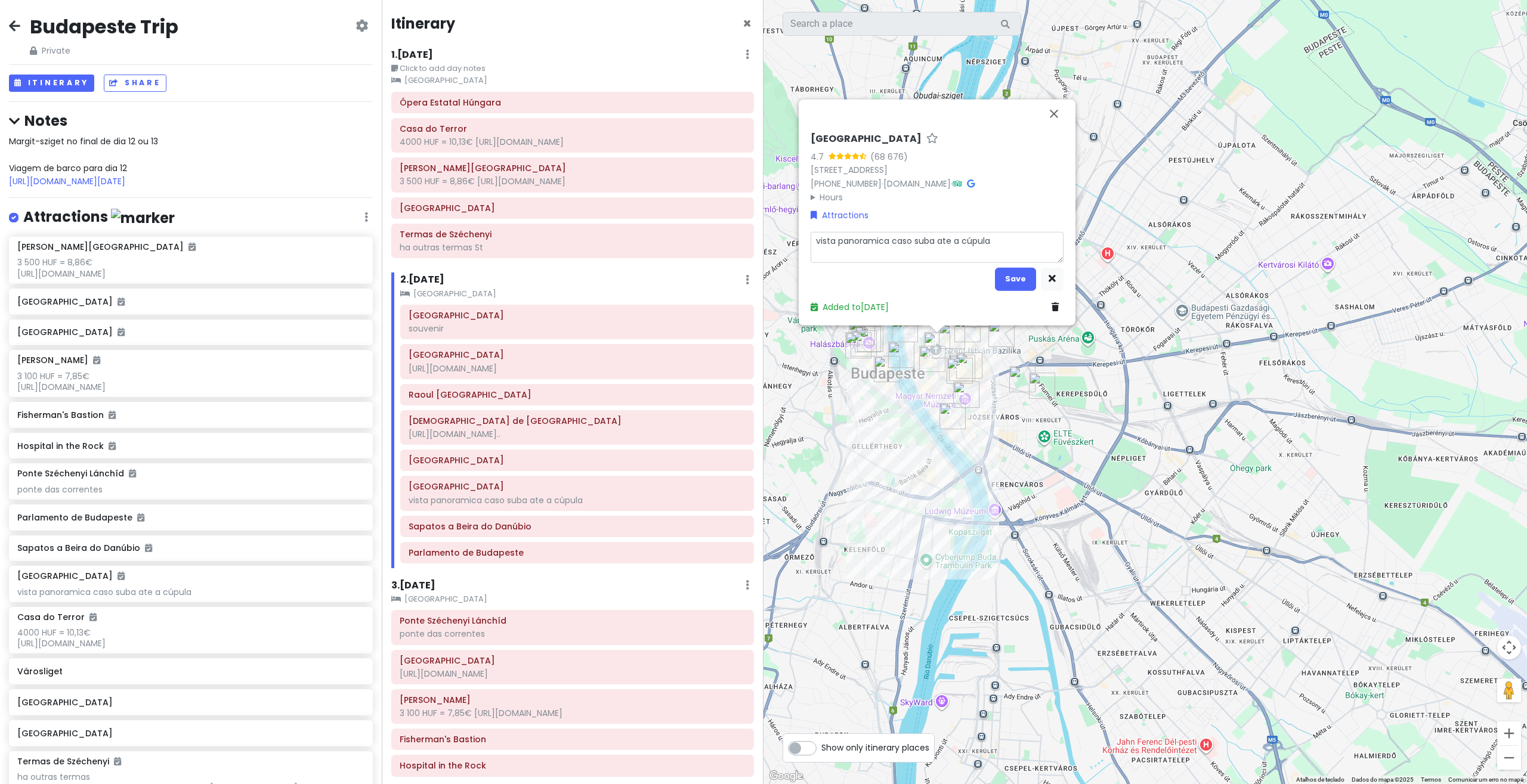
click at [1018, 238] on textarea "vista panoramica caso suba ate a cúpula" at bounding box center [937, 247] width 253 height 31
type textarea "x"
type textarea "vista panoramica caso suba ate a cúpula"
type textarea "x"
type textarea "vista panoramica caso suba ate a cúpula [URL][DOMAIN_NAME][DATE]"
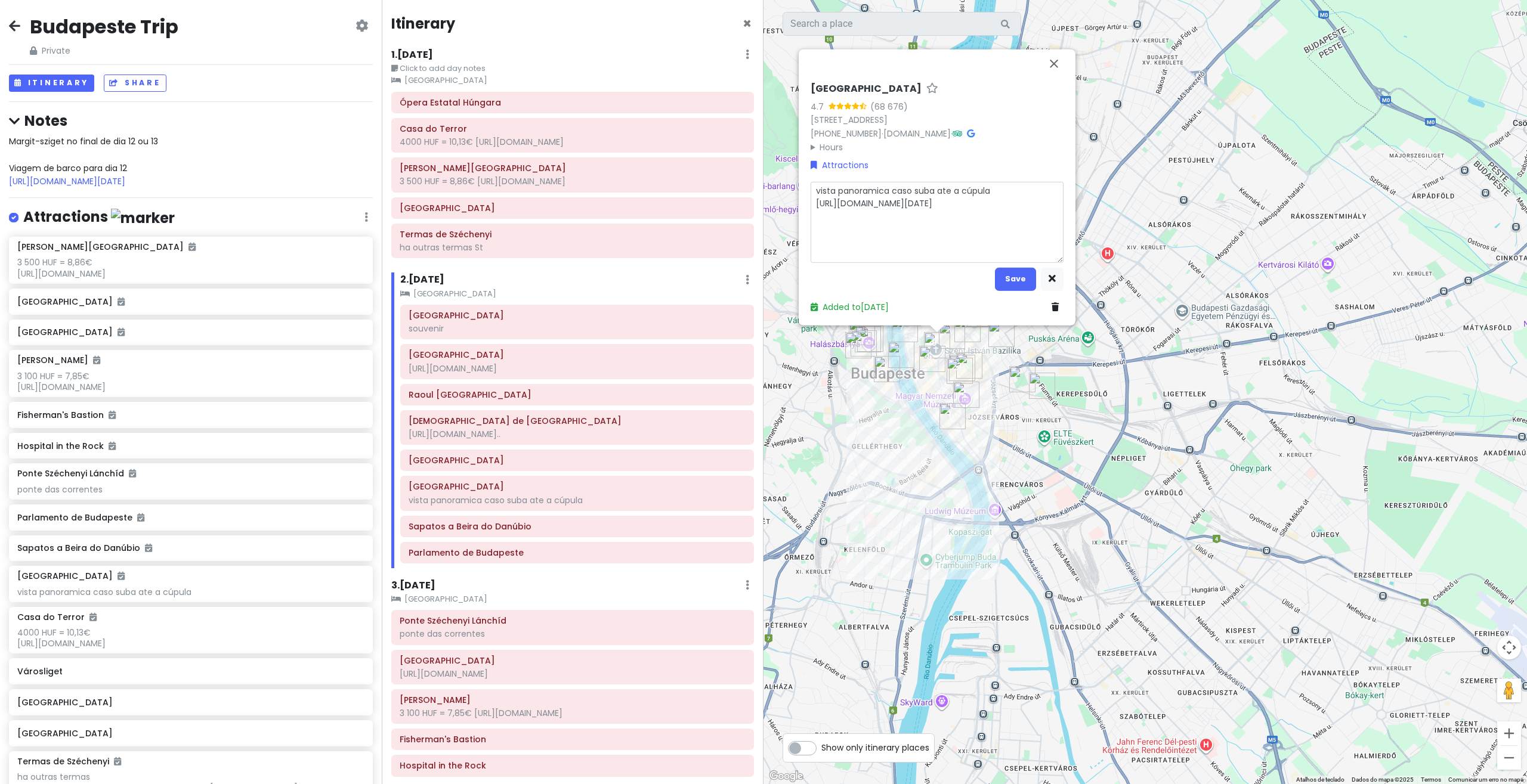
type textarea "x"
type textarea "vista panoramica caso suba ate a cúpula [URL][DOMAIN_NAME][DATE]"
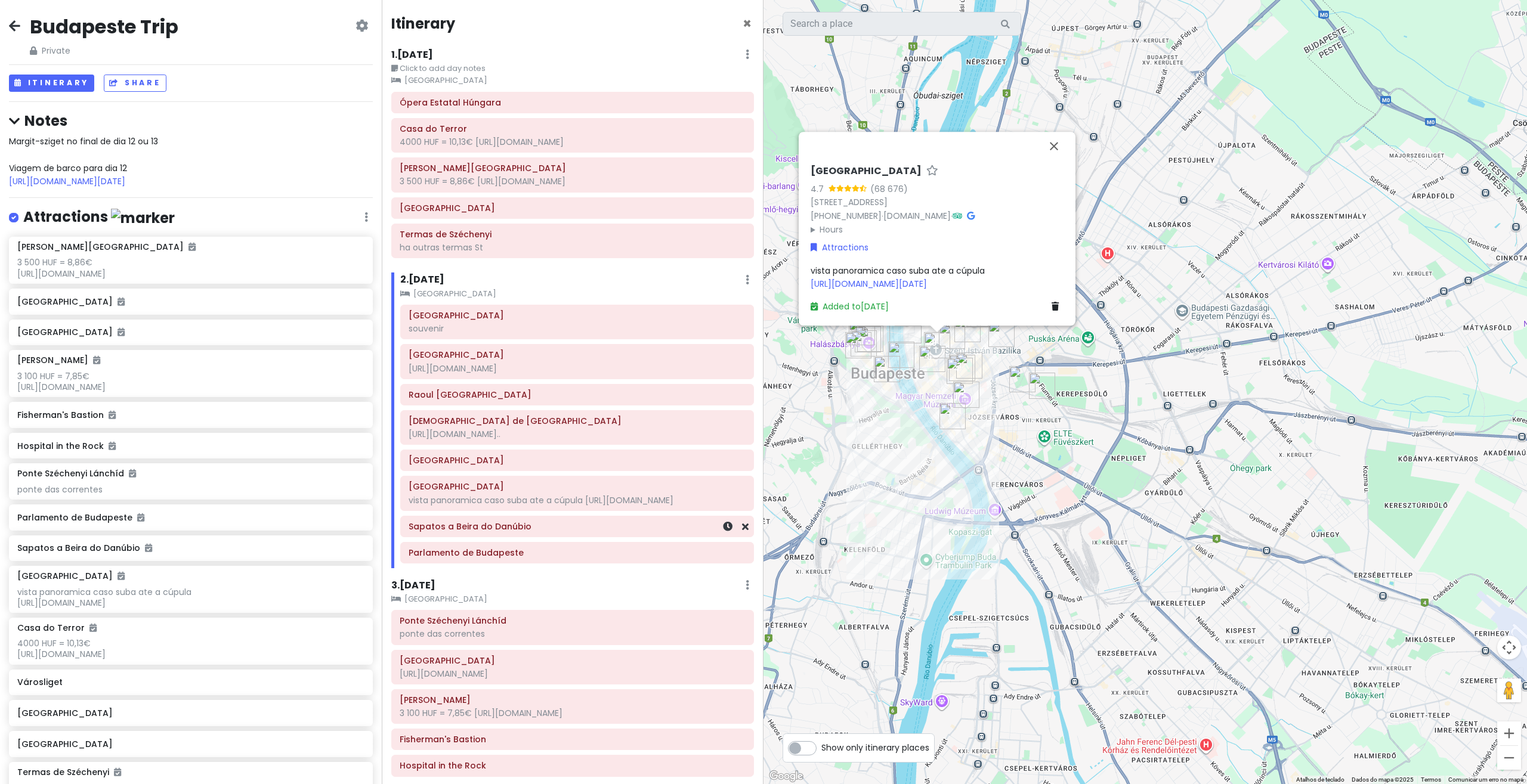
click at [510, 532] on h6 "Sapatos a Beira do Danúbio" at bounding box center [577, 526] width 337 height 10
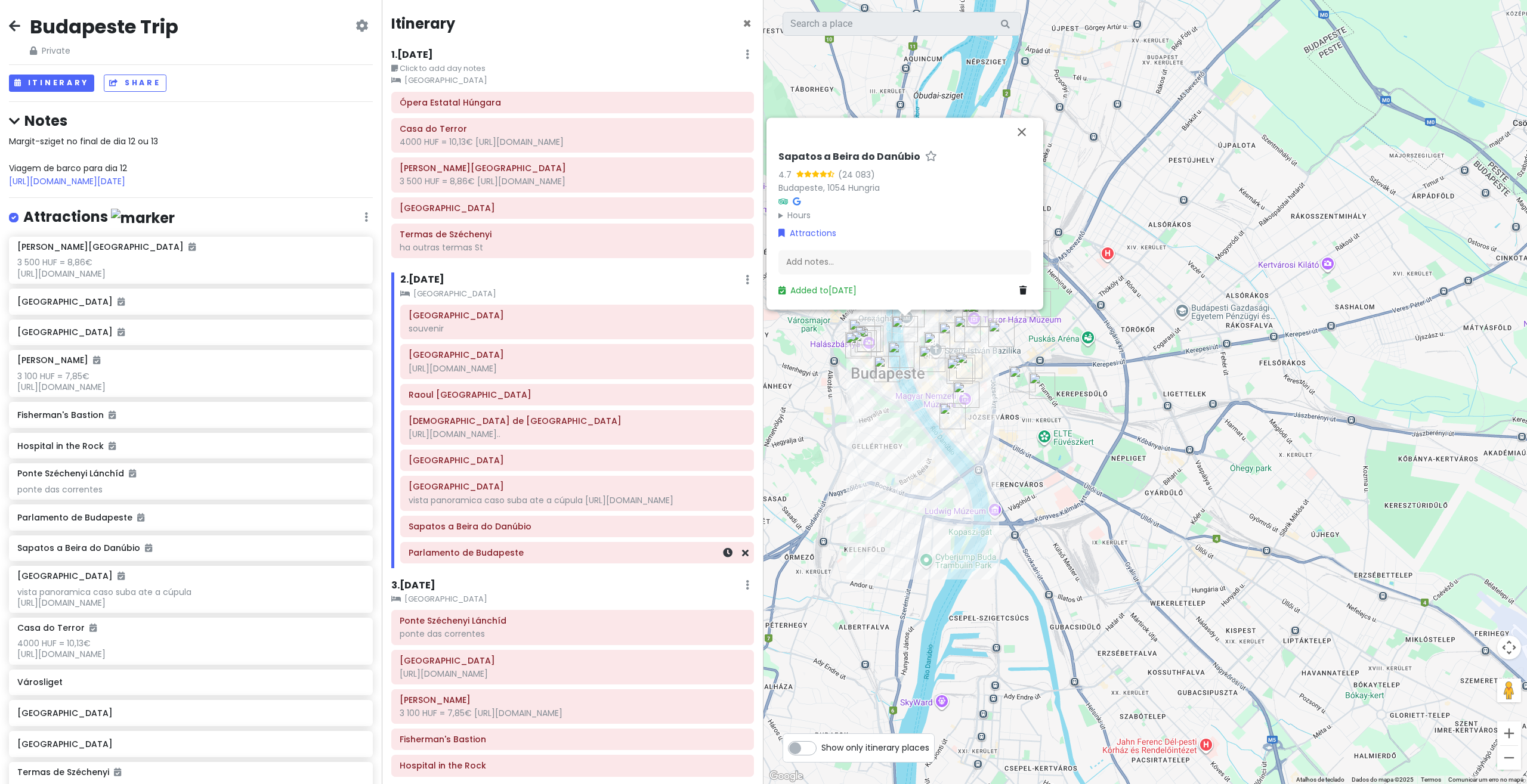
click at [510, 592] on div "Itinerary × 1 . [DATE] Edit Day Notes Clear Lodging Delete Day Click to add day…" at bounding box center [573, 392] width 382 height 784
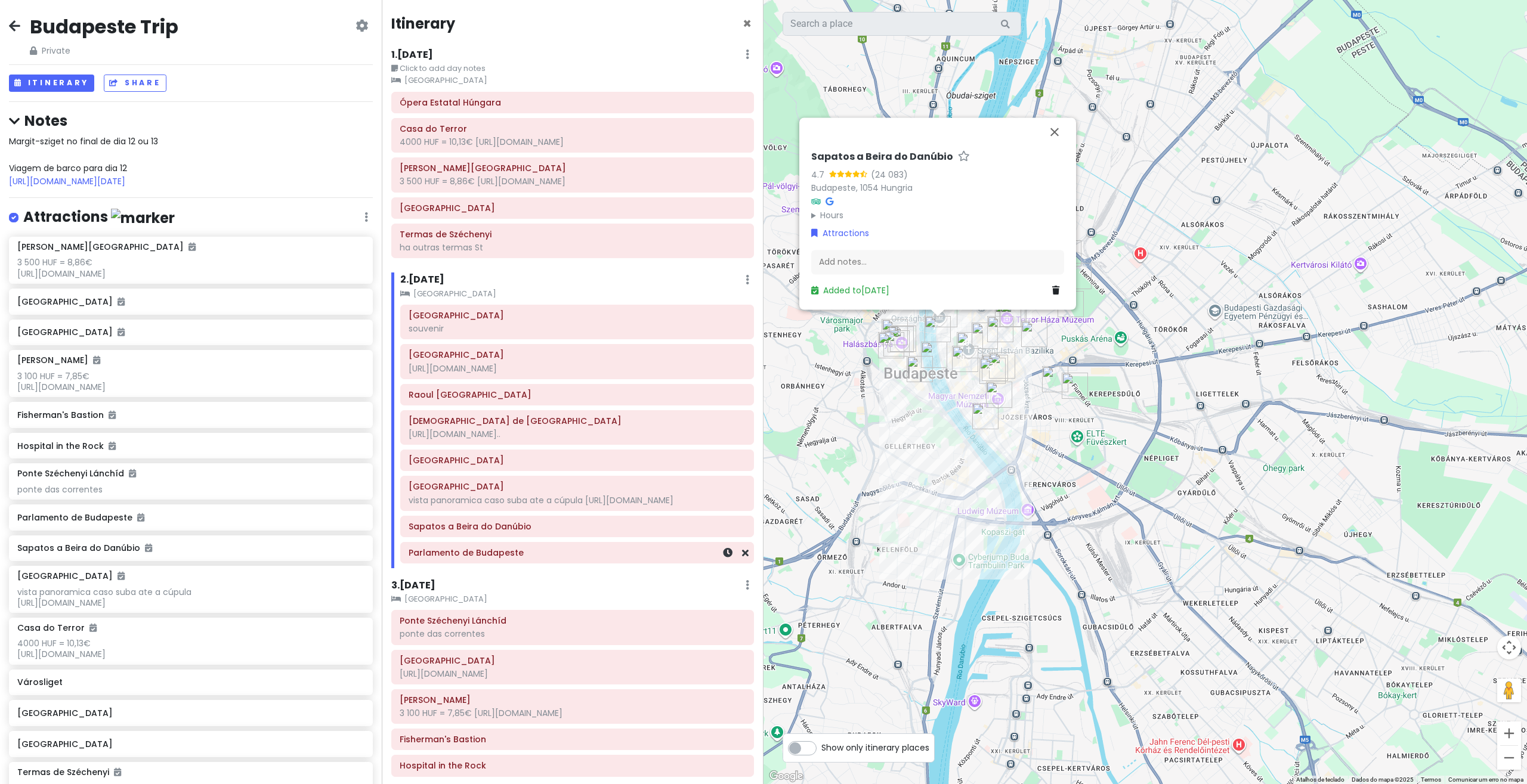
click at [507, 564] on div "Parlamento de Budapeste" at bounding box center [577, 552] width 354 height 22
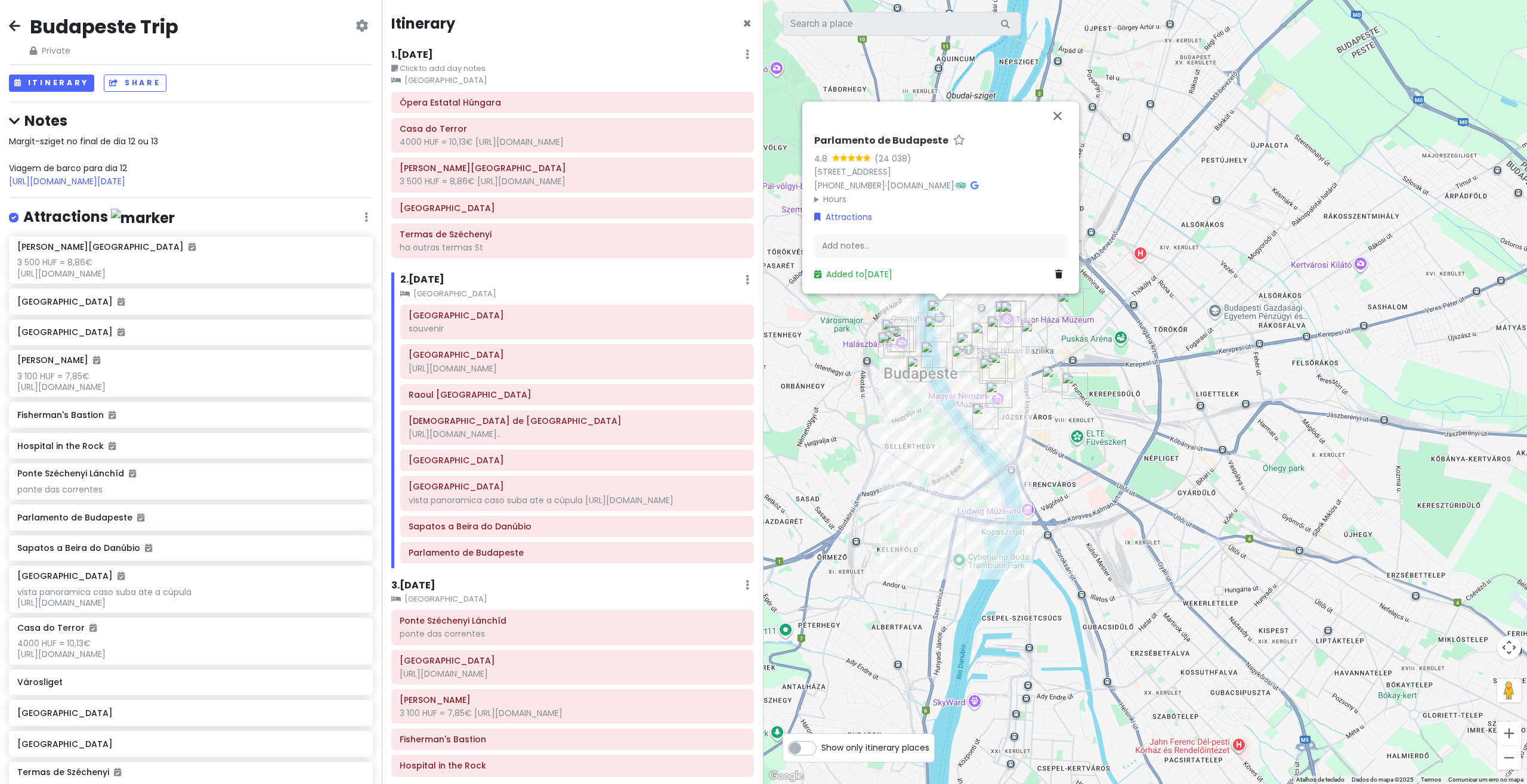
click at [881, 136] on h6 "Parlamento de Budapeste" at bounding box center [881, 141] width 134 height 13
drag, startPoint x: 930, startPoint y: 137, endPoint x: 794, endPoint y: 117, distance: 137.5
click at [814, 129] on input "Parlamento de Budapeste" at bounding box center [940, 137] width 253 height 18
